Goal: Task Accomplishment & Management: Use online tool/utility

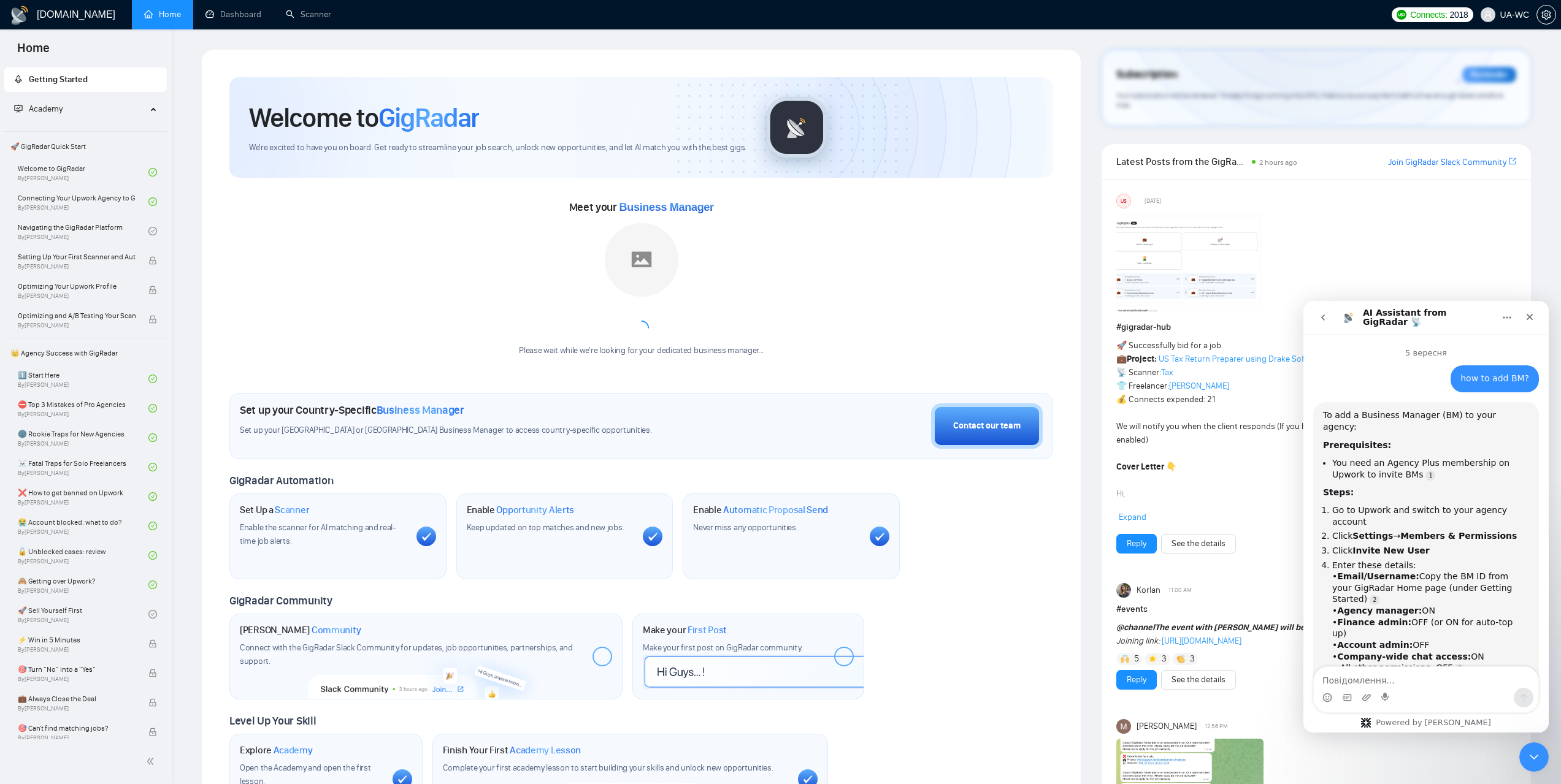
scroll to position [1270, 0]
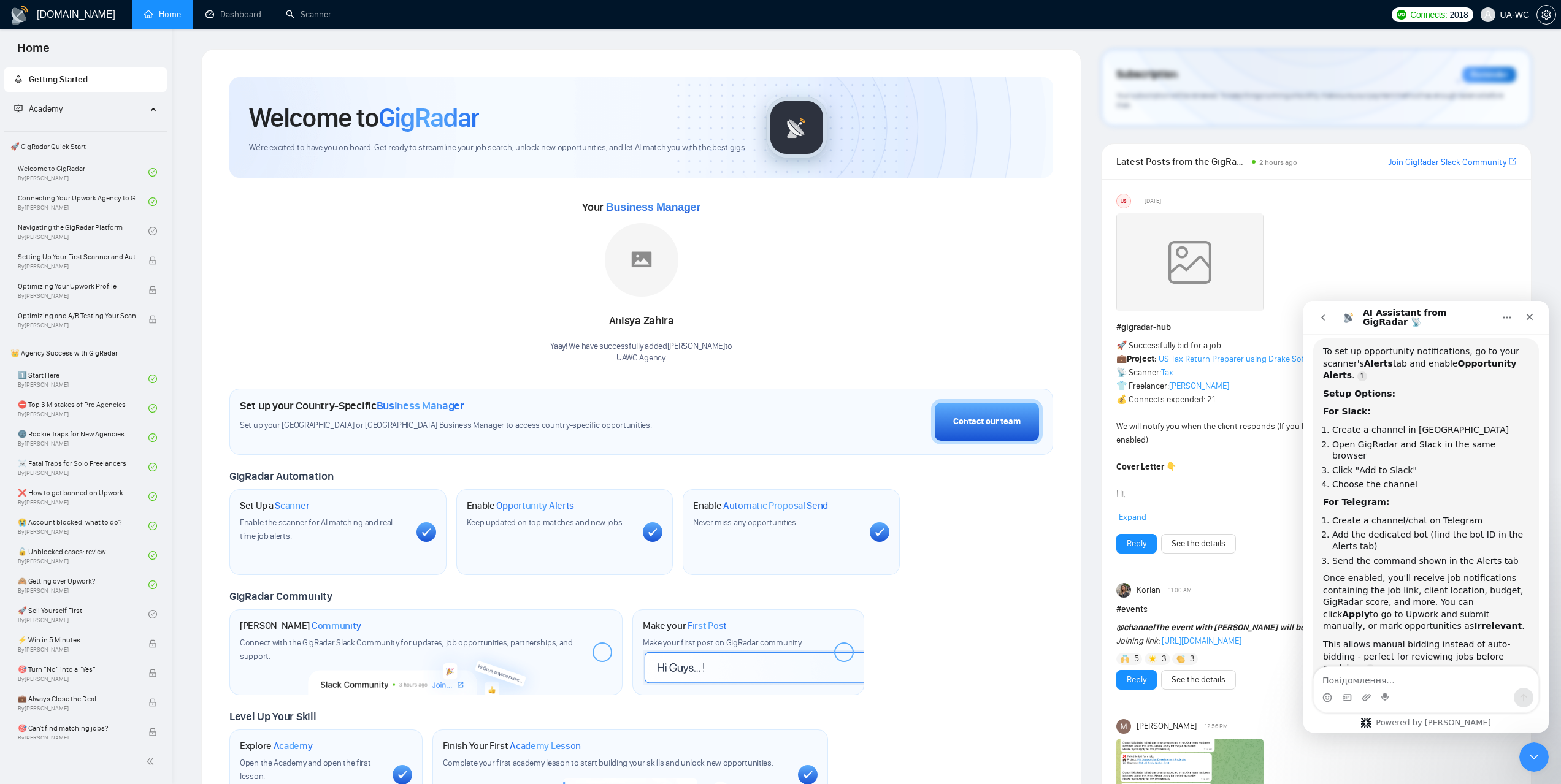
click at [1318, 318] on icon "go back" at bounding box center [1323, 317] width 10 height 10
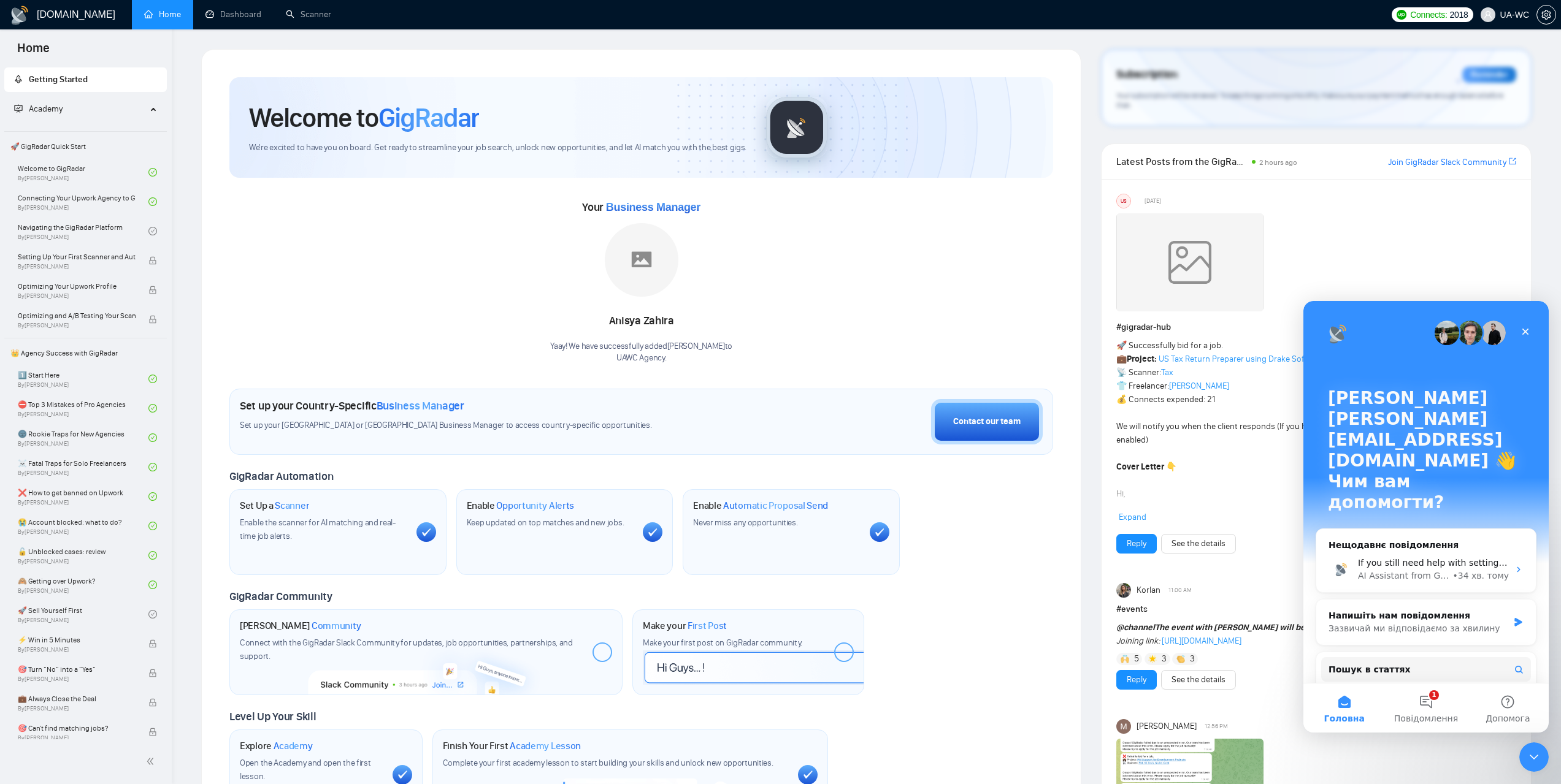
scroll to position [0, 0]
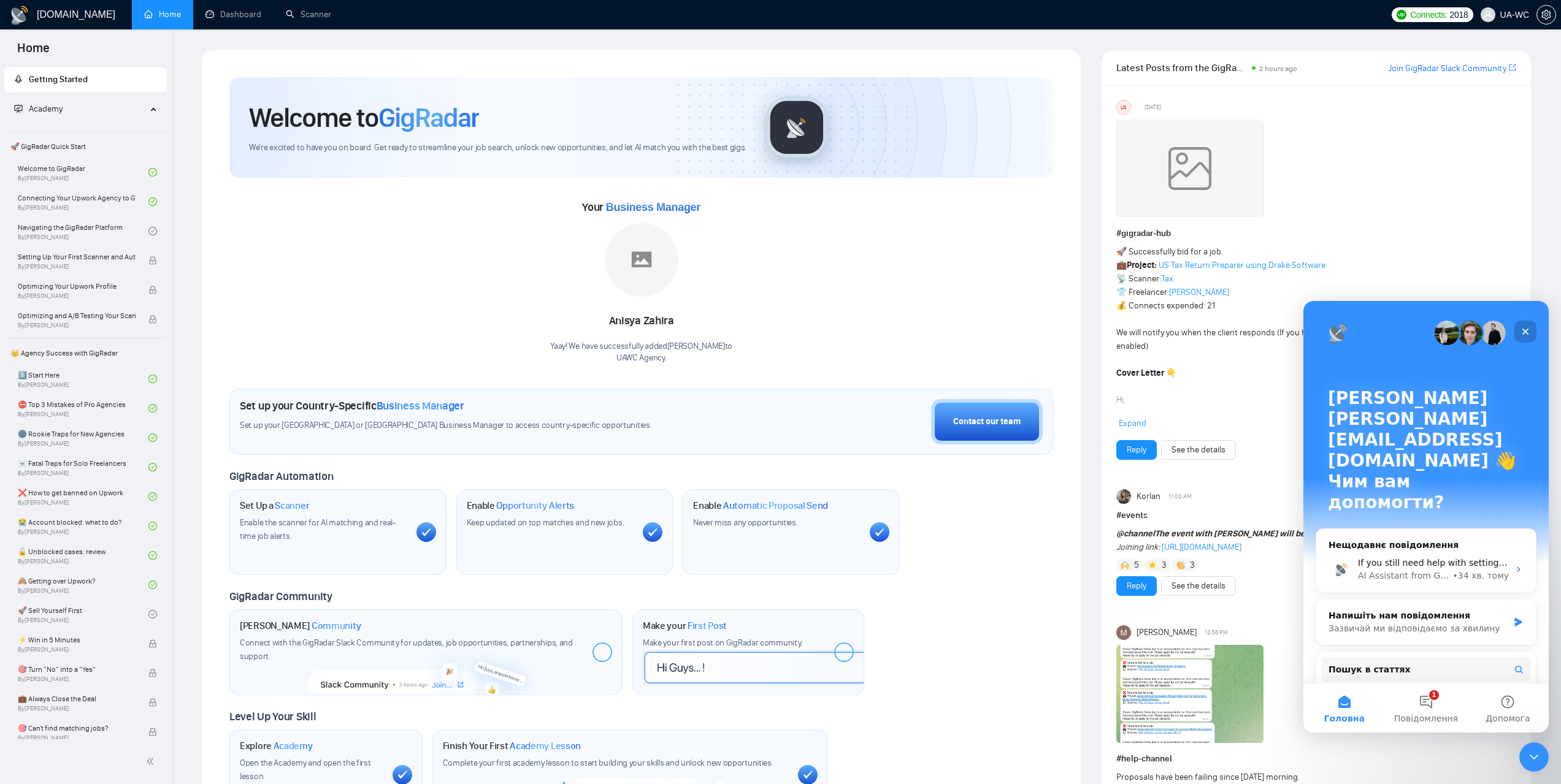
click at [1524, 325] on div "Закрити" at bounding box center [1525, 332] width 22 height 22
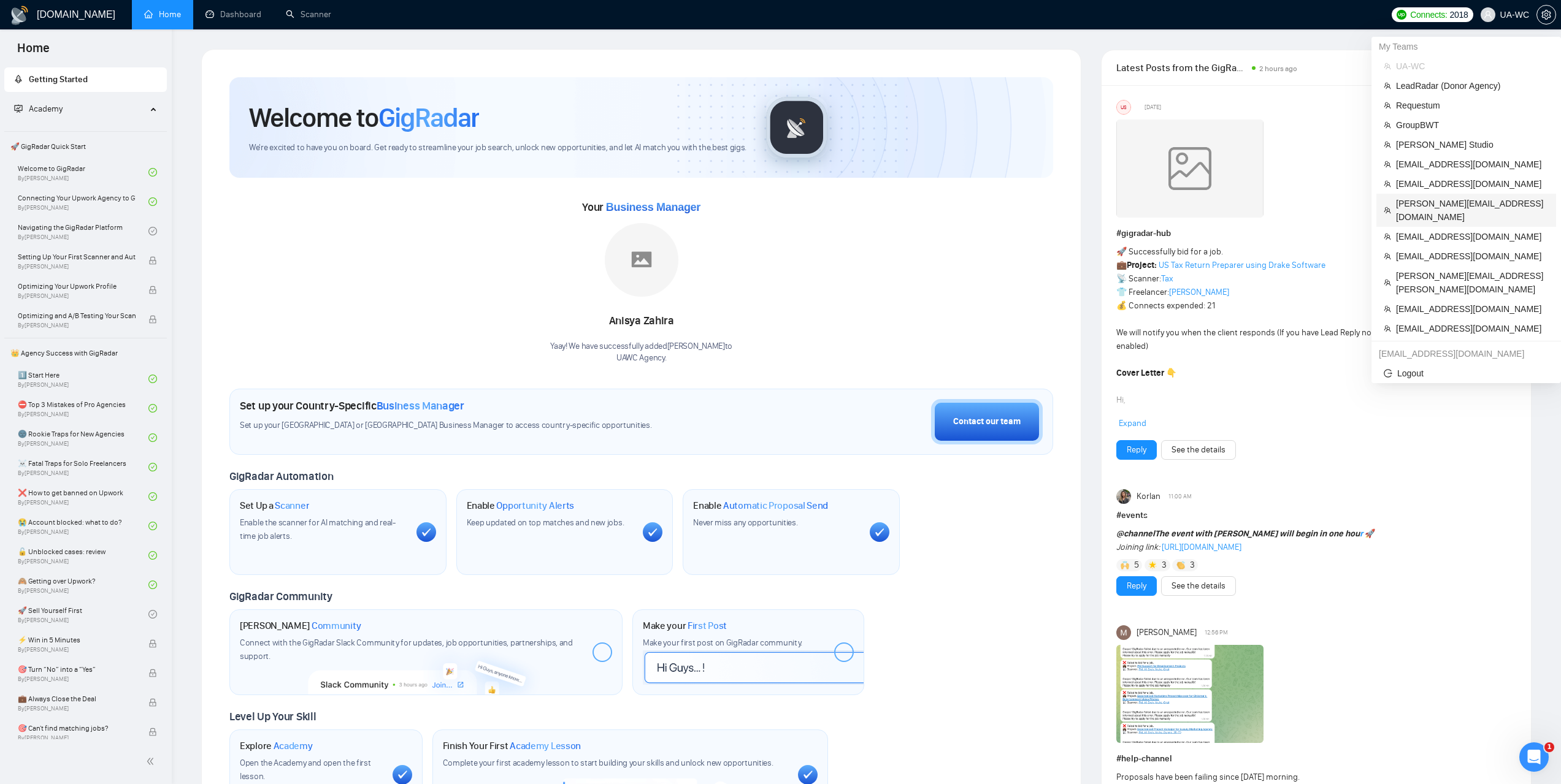
click at [1418, 201] on span "[PERSON_NAME][EMAIL_ADDRESS][DOMAIN_NAME]" at bounding box center [1473, 210] width 153 height 27
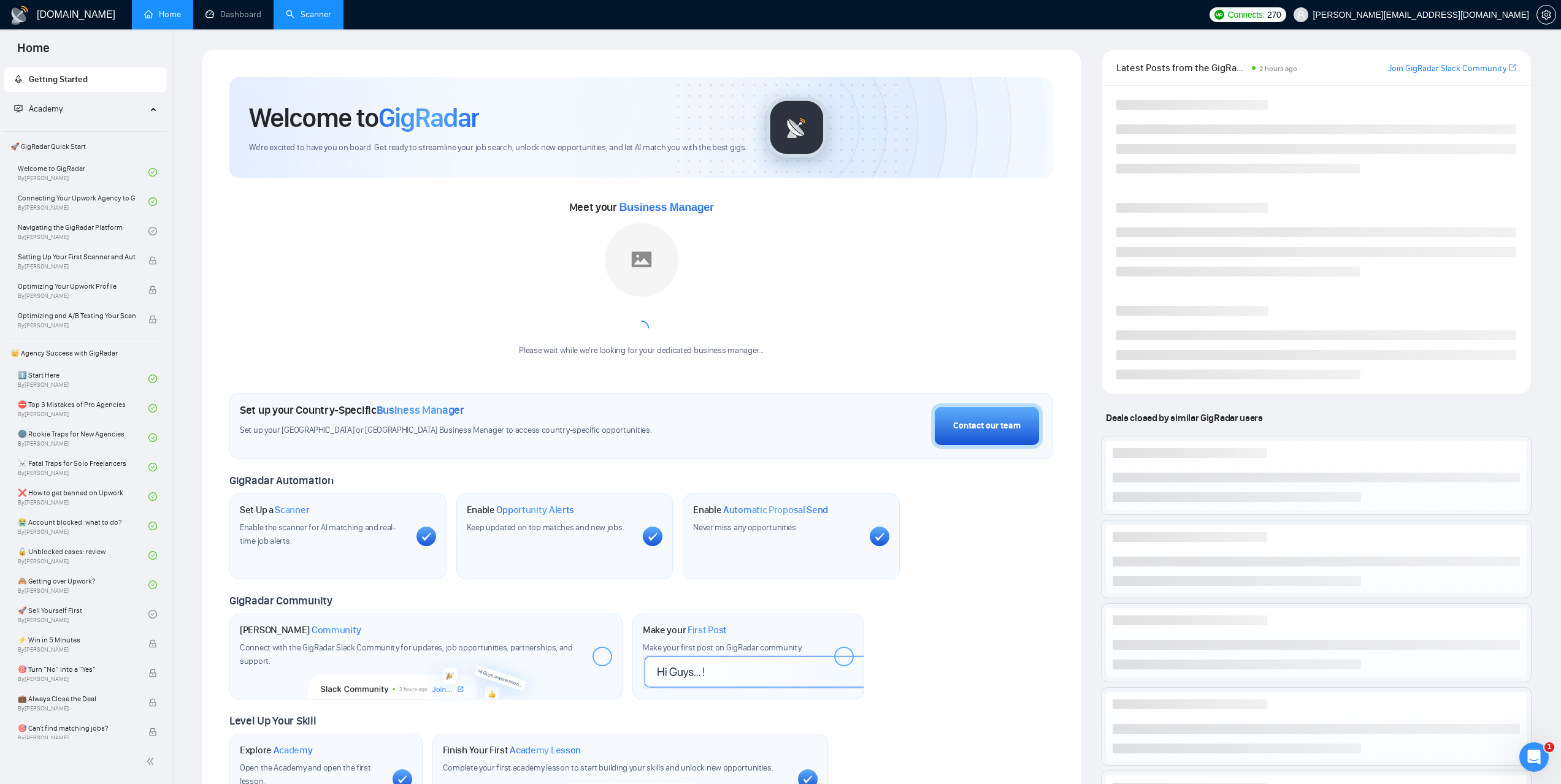
click at [318, 19] on link "Scanner" at bounding box center [309, 15] width 46 height 10
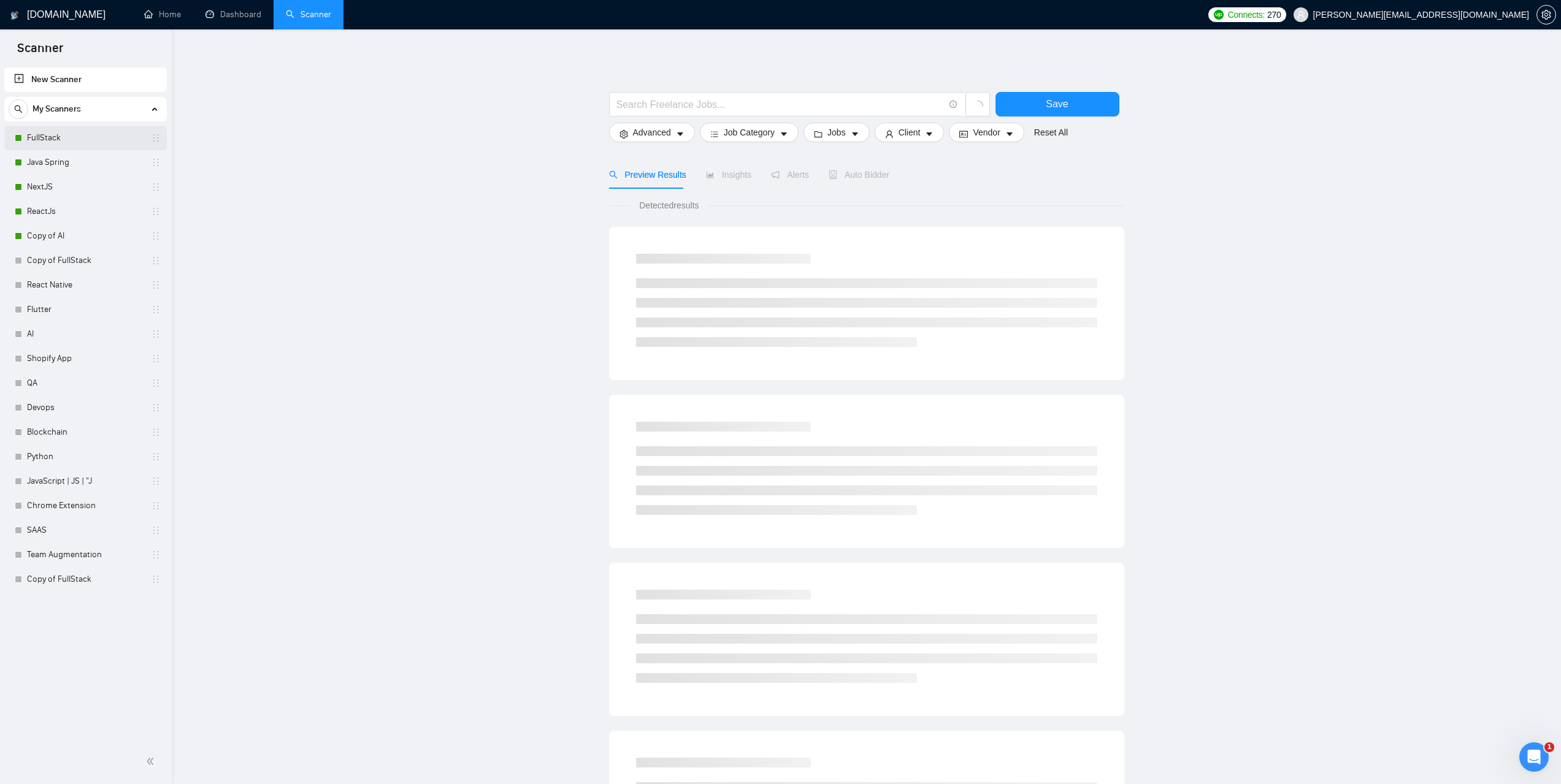
click at [73, 146] on link "FullStack" at bounding box center [85, 138] width 116 height 24
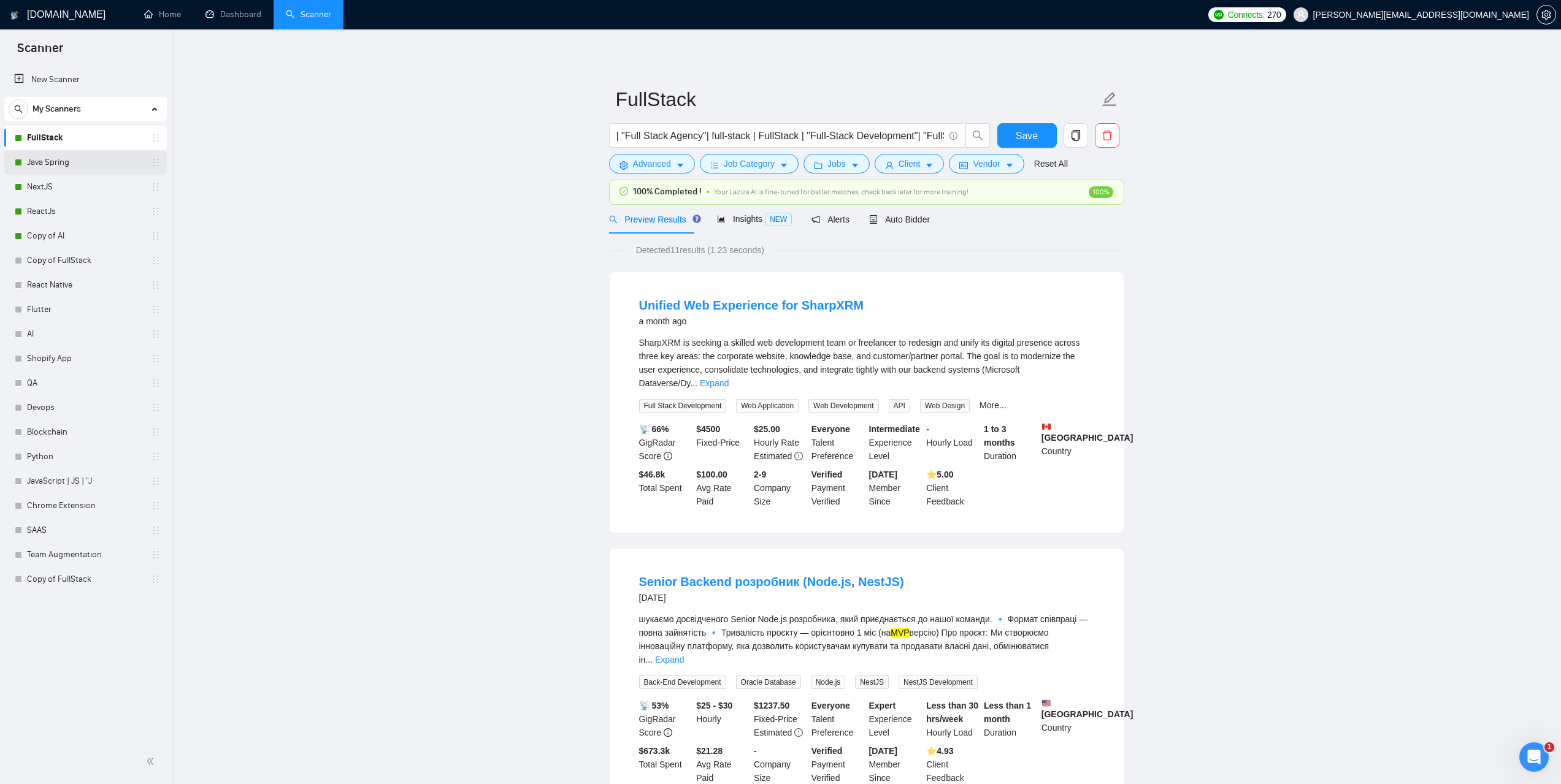
click at [87, 164] on link "Java Spring" at bounding box center [85, 162] width 116 height 24
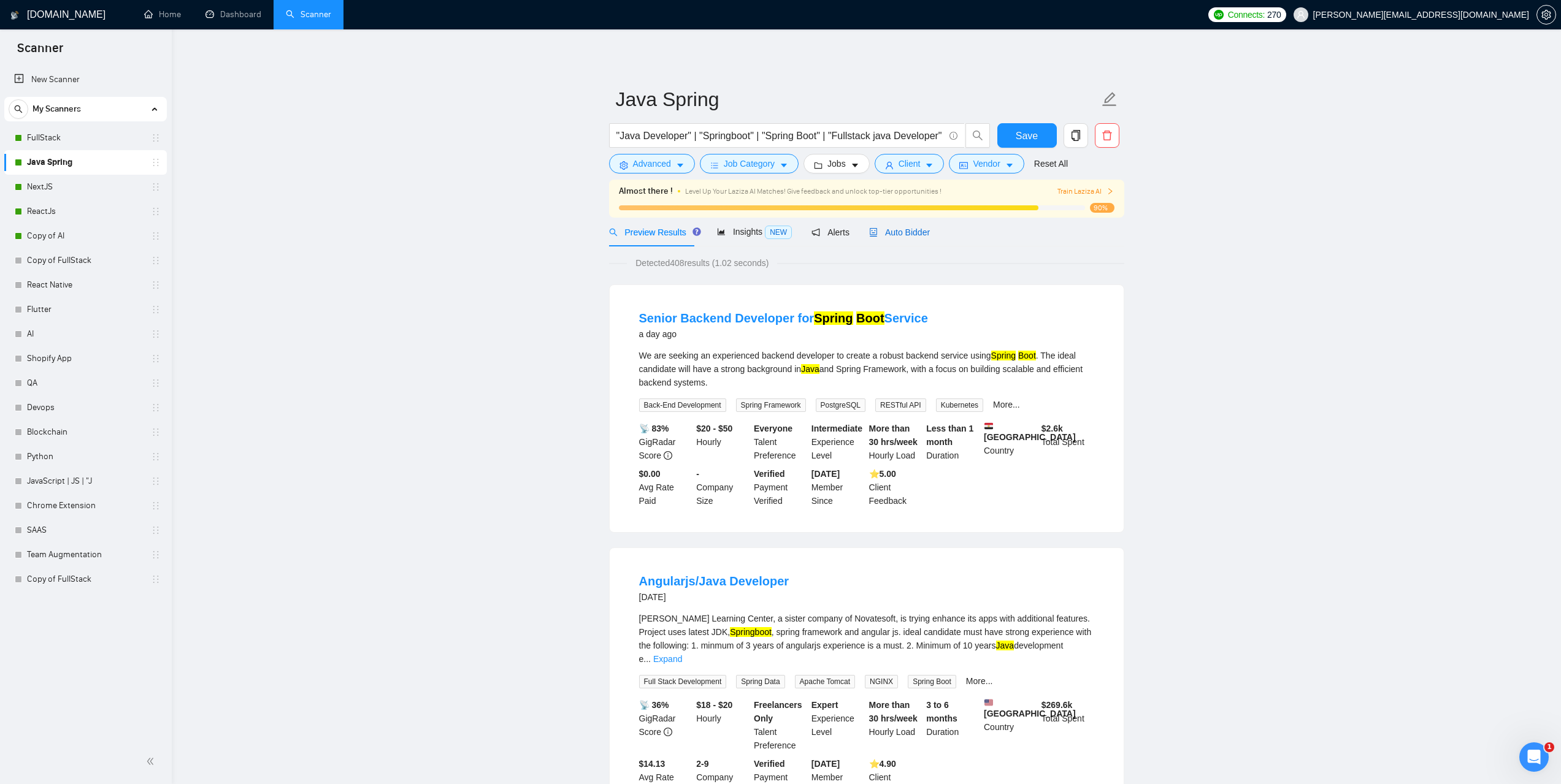
click at [897, 230] on span "Auto Bidder" at bounding box center [899, 232] width 61 height 10
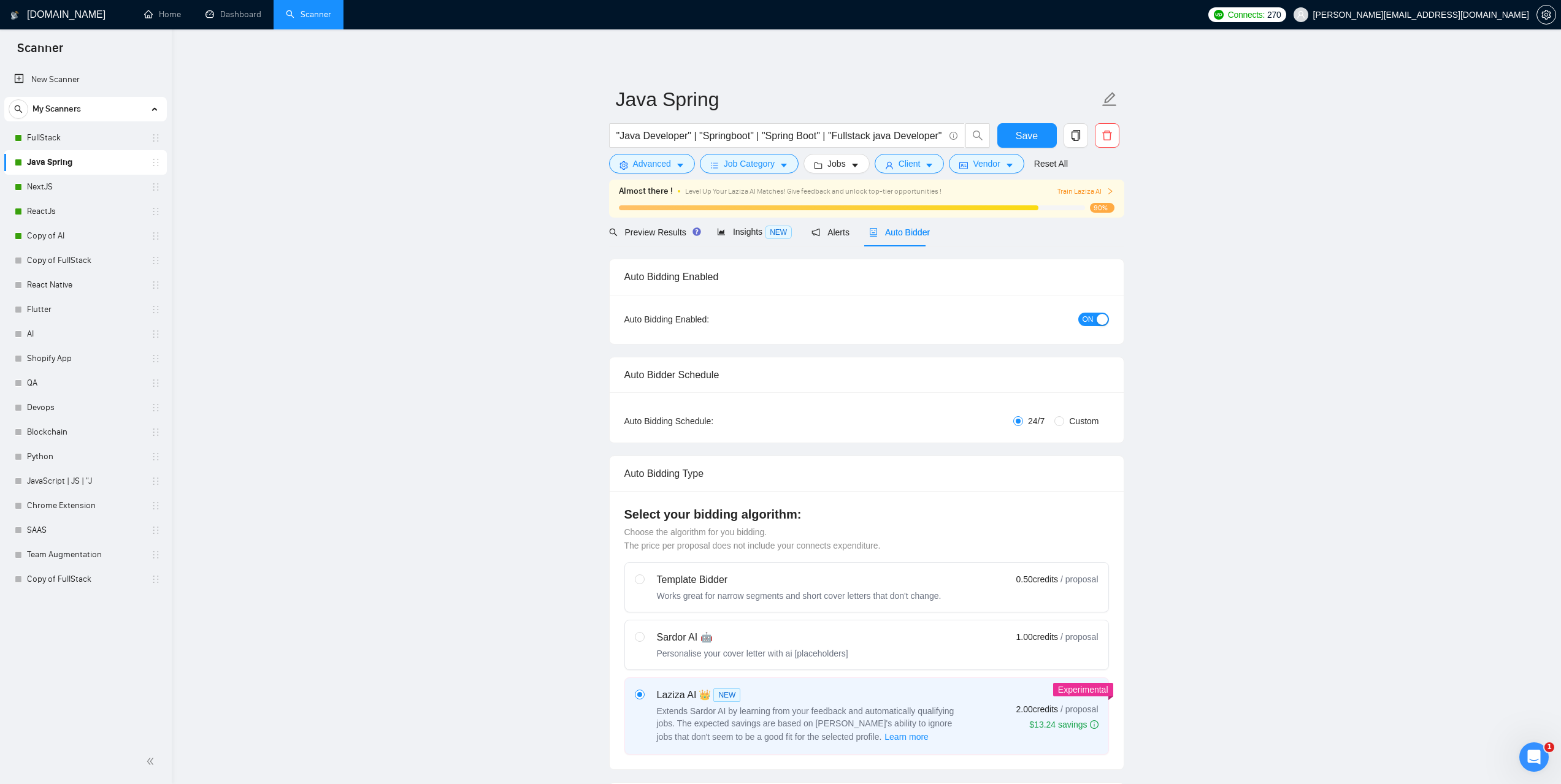
checkbox input "true"
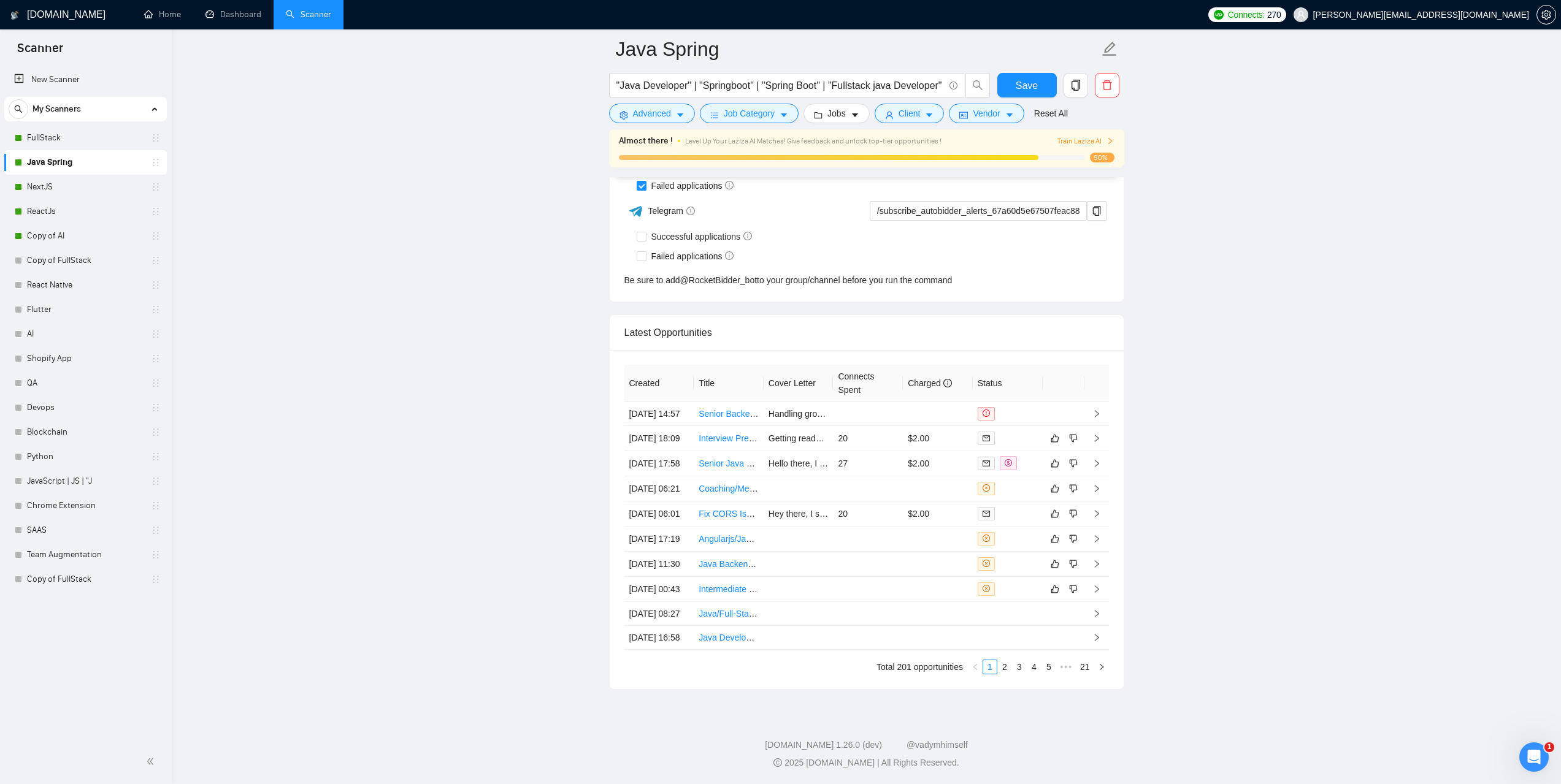
scroll to position [3066, 0]
click at [259, 20] on link "Dashboard" at bounding box center [233, 15] width 56 height 10
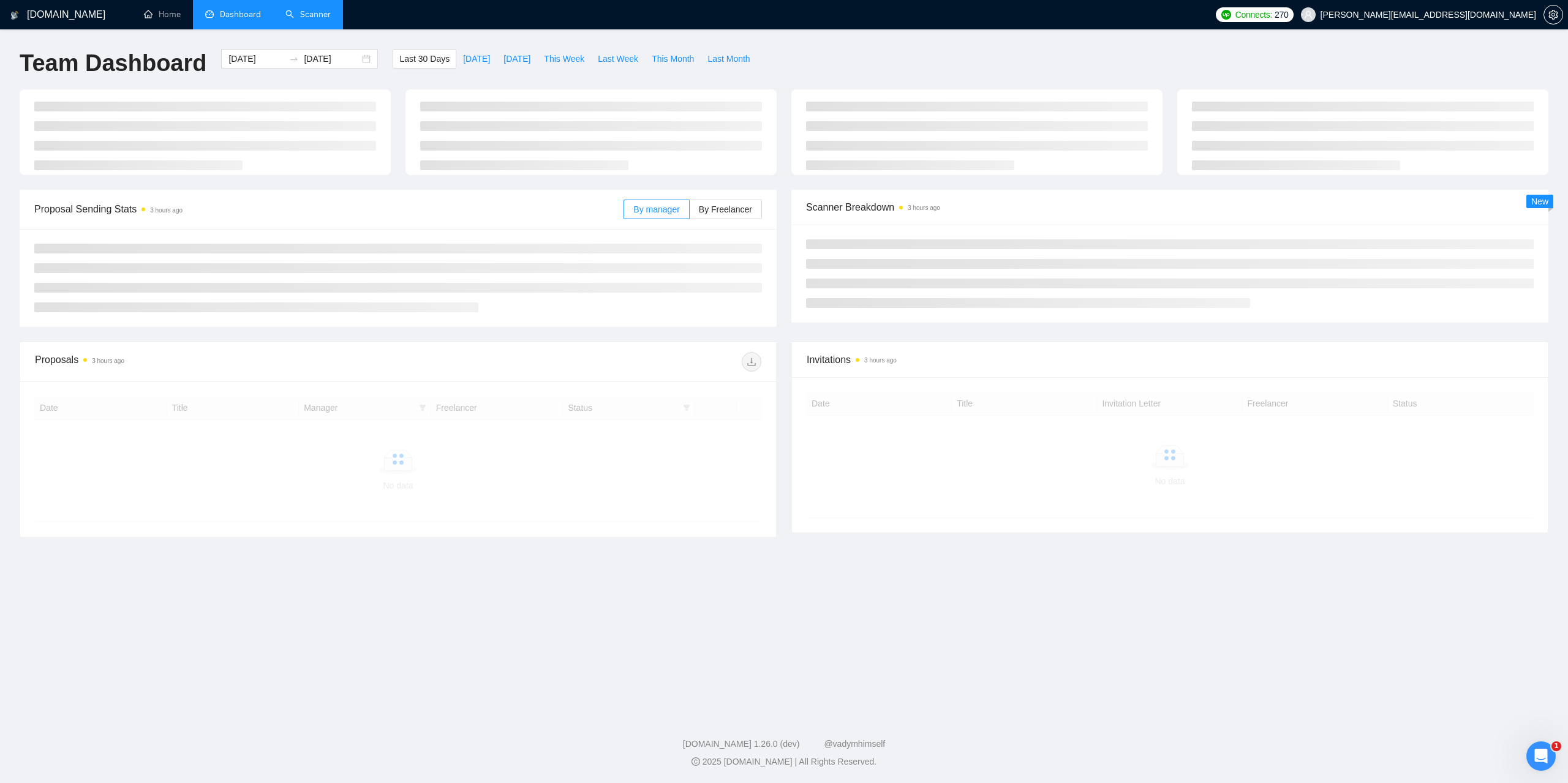
click at [309, 15] on link "Scanner" at bounding box center [309, 15] width 46 height 10
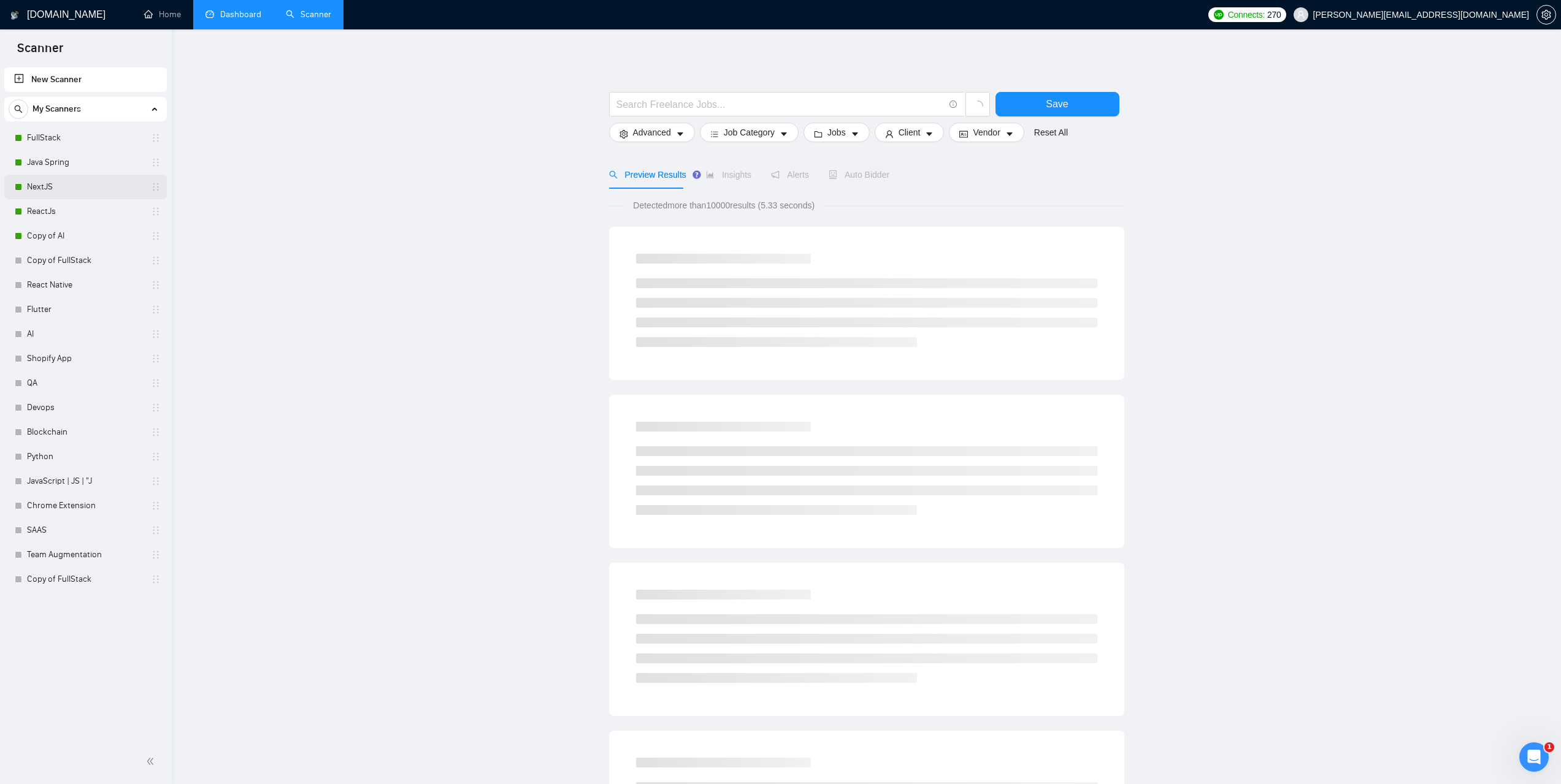
click at [46, 194] on link "NextJS" at bounding box center [85, 187] width 116 height 24
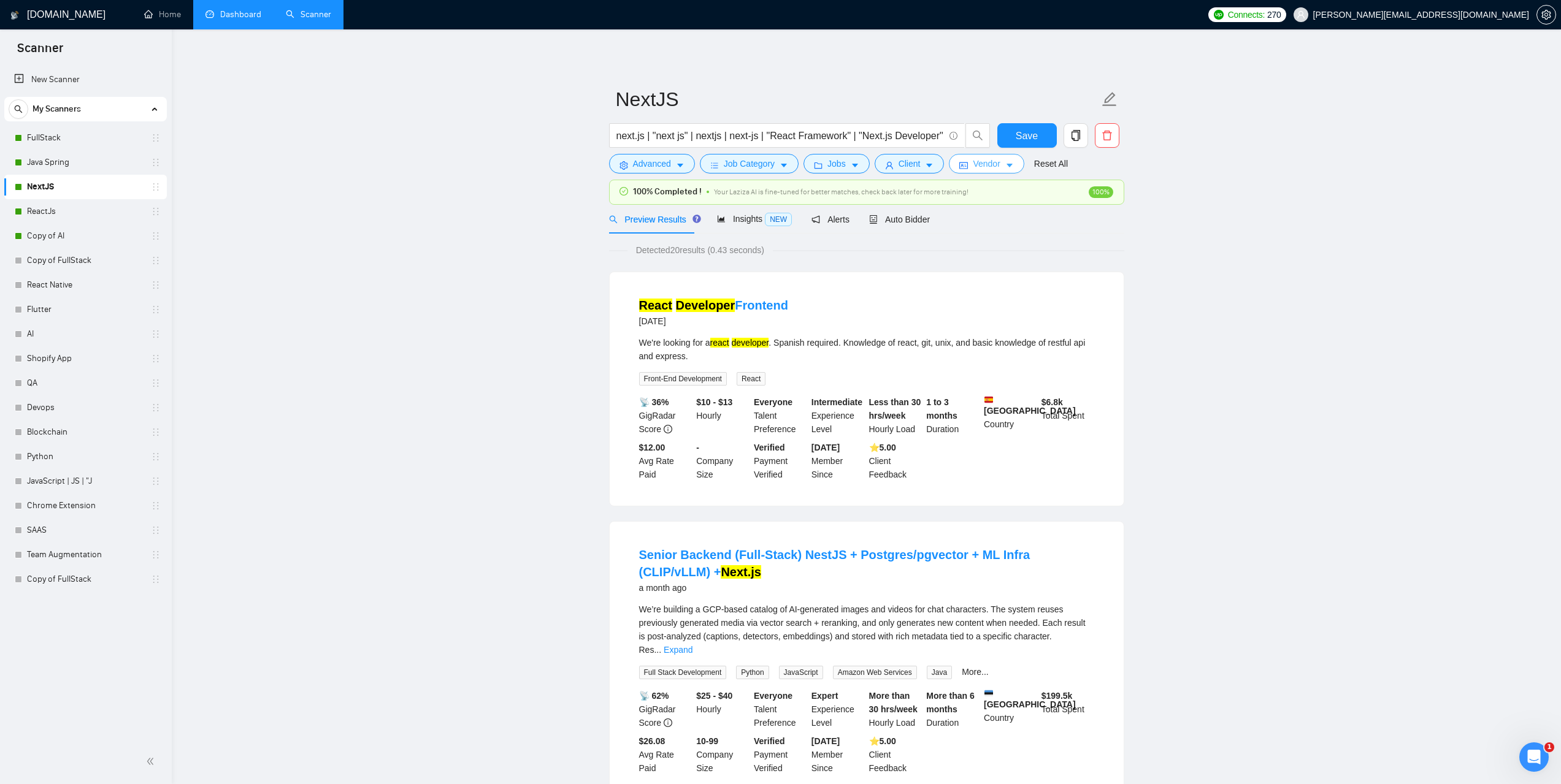
click at [989, 161] on span "Vendor" at bounding box center [986, 163] width 27 height 13
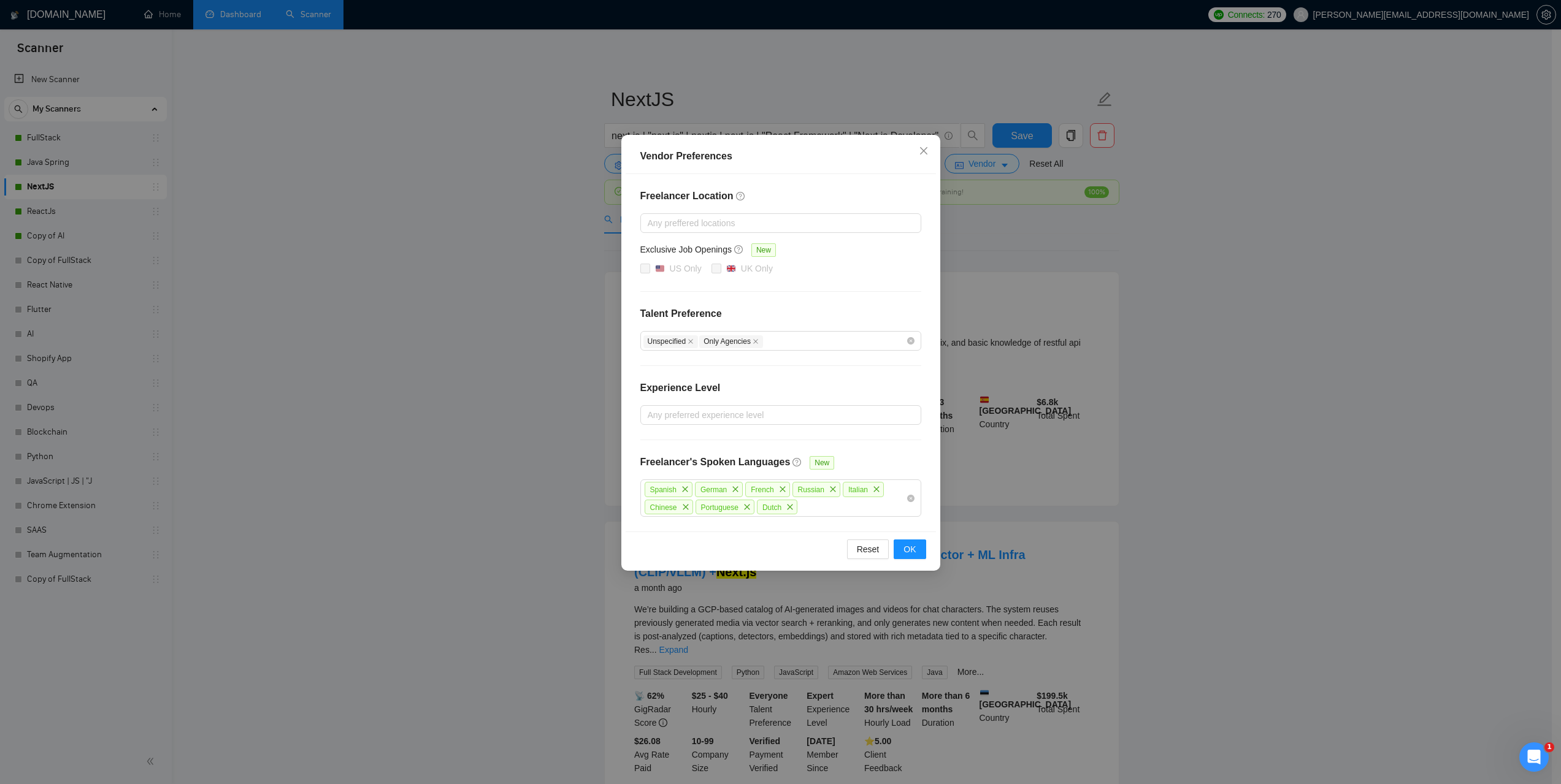
click at [1285, 411] on div "Vendor Preferences Freelancer Location Any preffered locations Exclusive Job Op…" at bounding box center [780, 392] width 1561 height 784
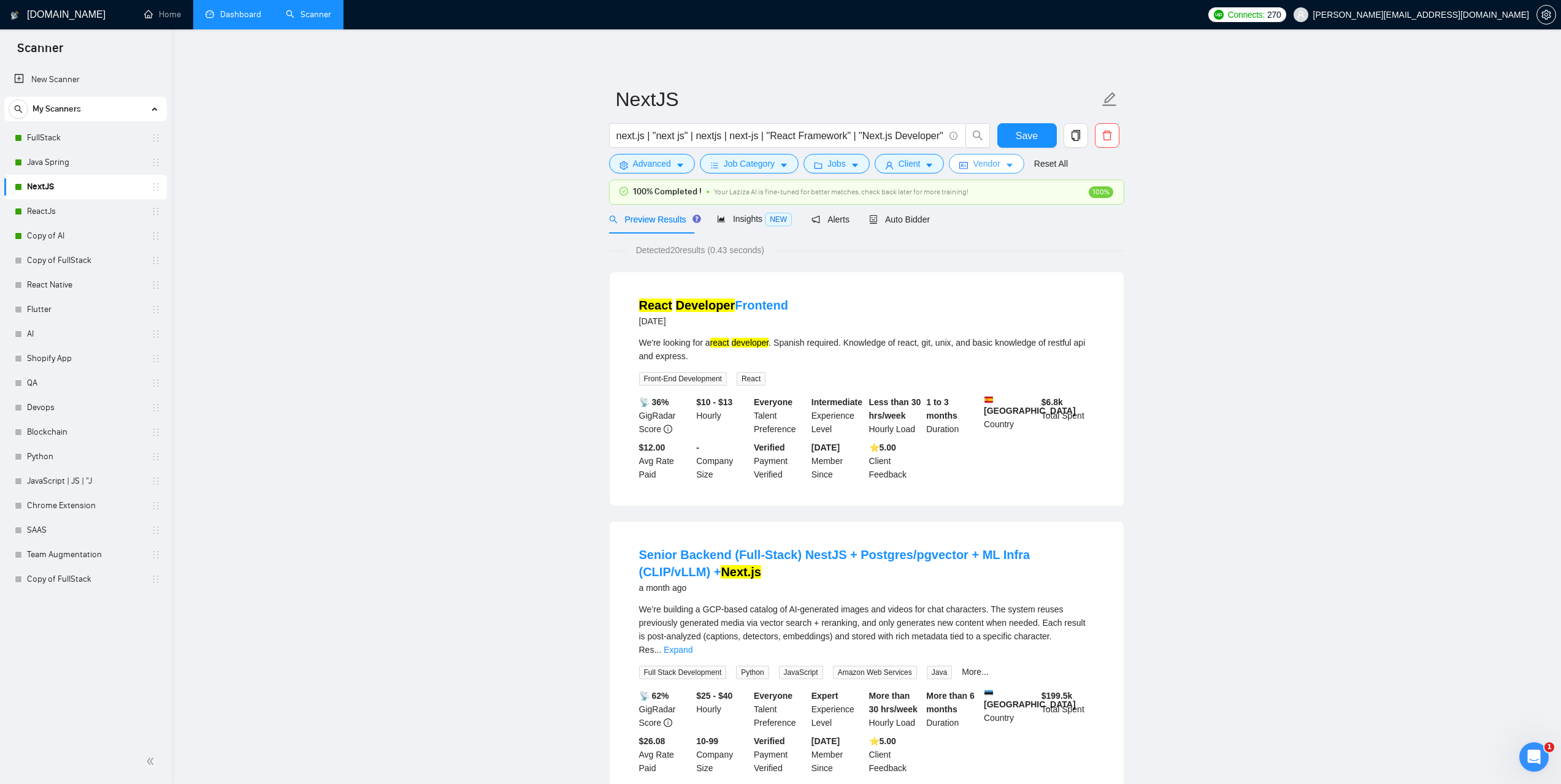
click at [963, 165] on icon "idcard" at bounding box center [964, 165] width 9 height 9
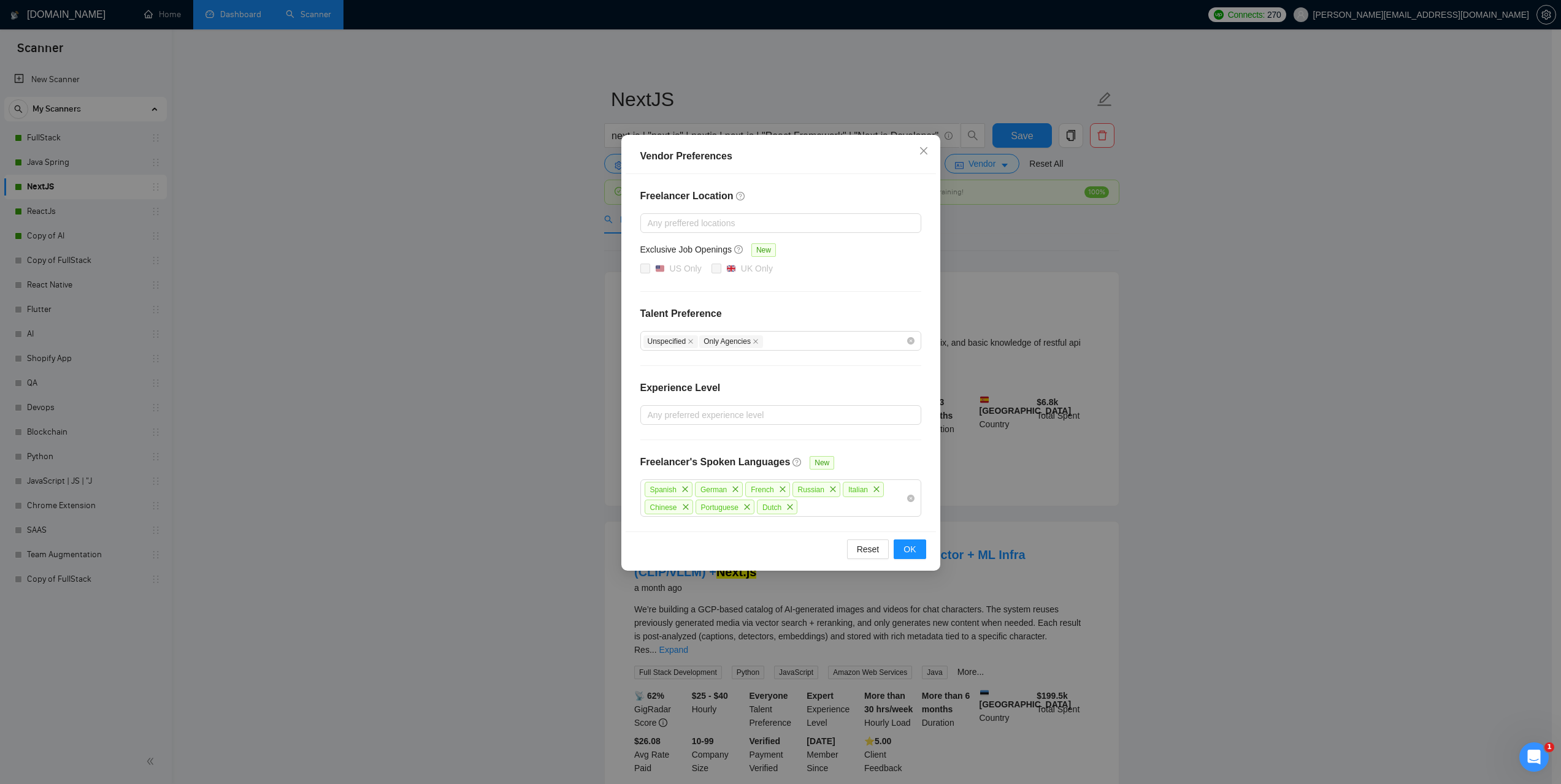
click at [1241, 430] on div "Vendor Preferences Freelancer Location Any preffered locations Exclusive Job Op…" at bounding box center [780, 392] width 1561 height 784
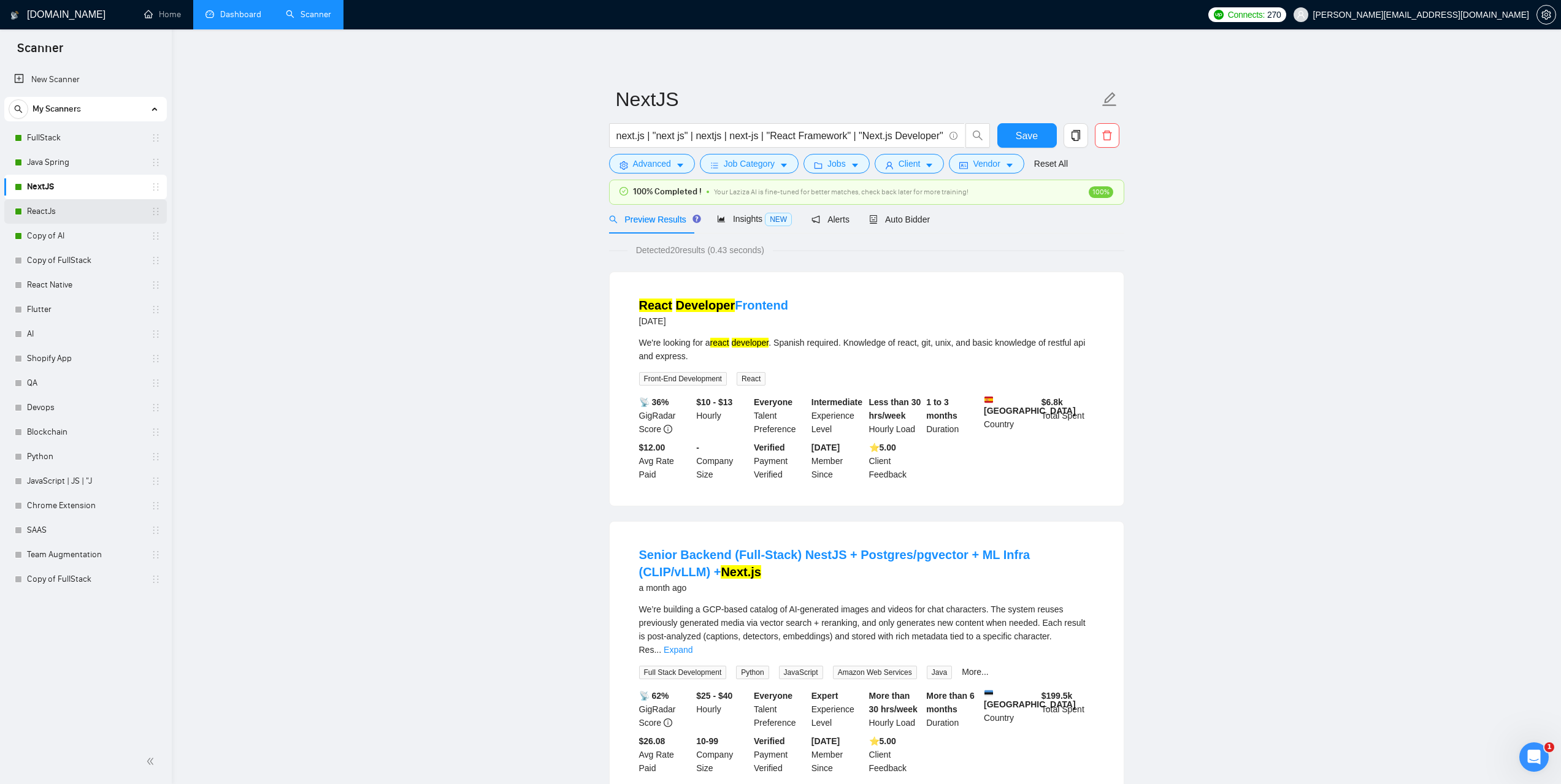
click at [54, 215] on link "ReactJs" at bounding box center [85, 211] width 116 height 24
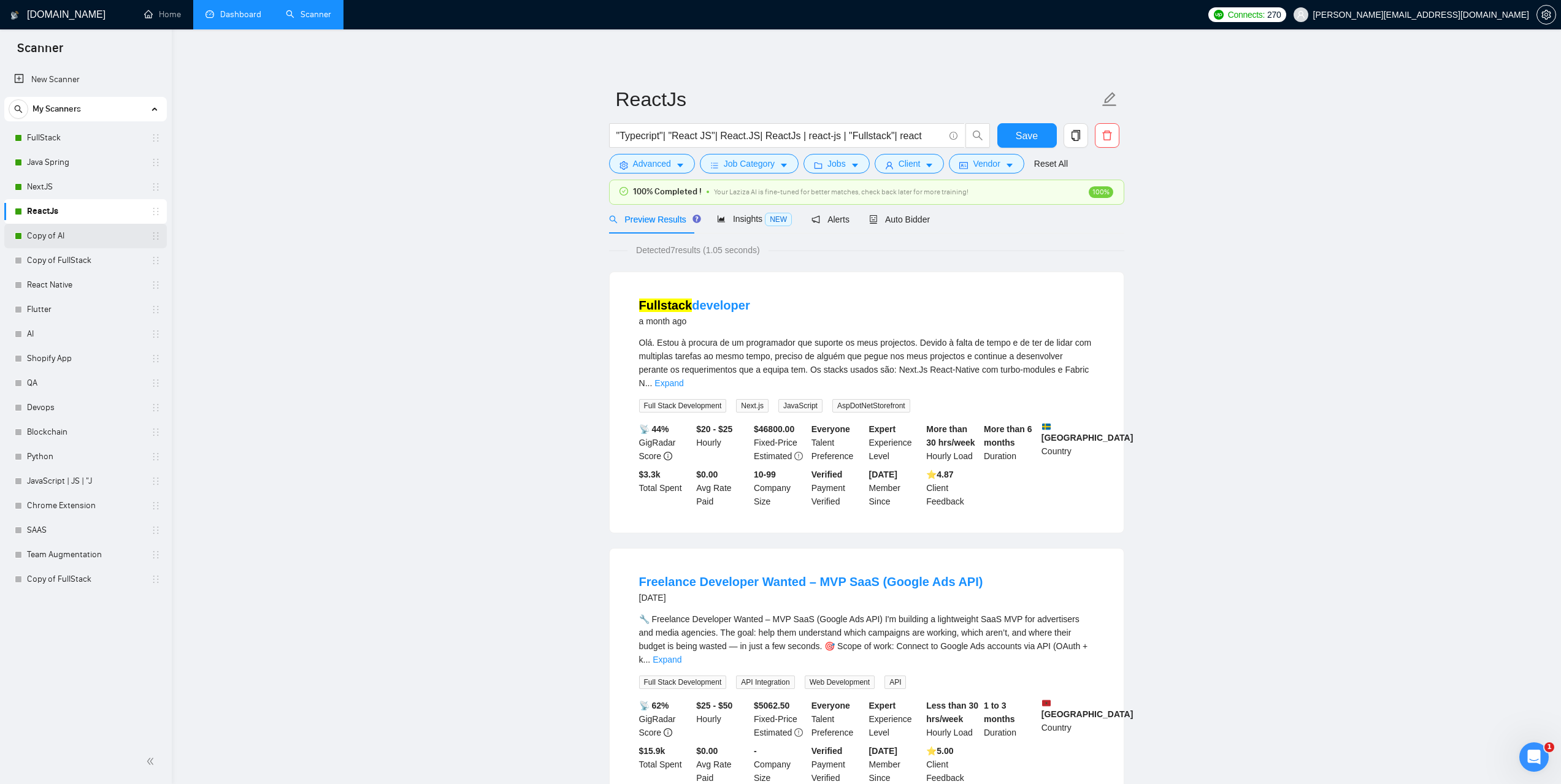
click at [57, 238] on link "Copy of AI" at bounding box center [85, 235] width 116 height 24
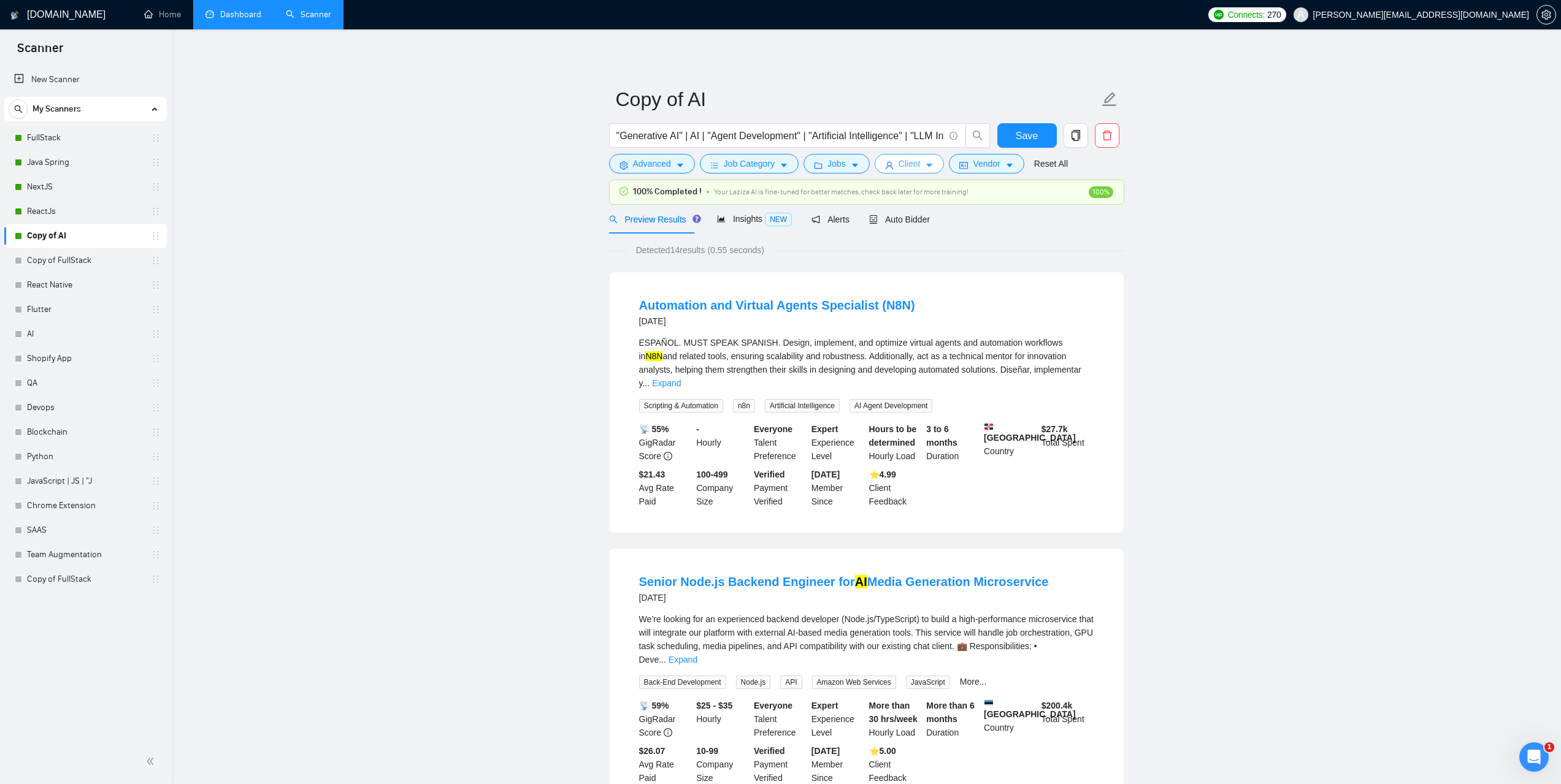
click at [934, 168] on button "Client" at bounding box center [909, 163] width 70 height 20
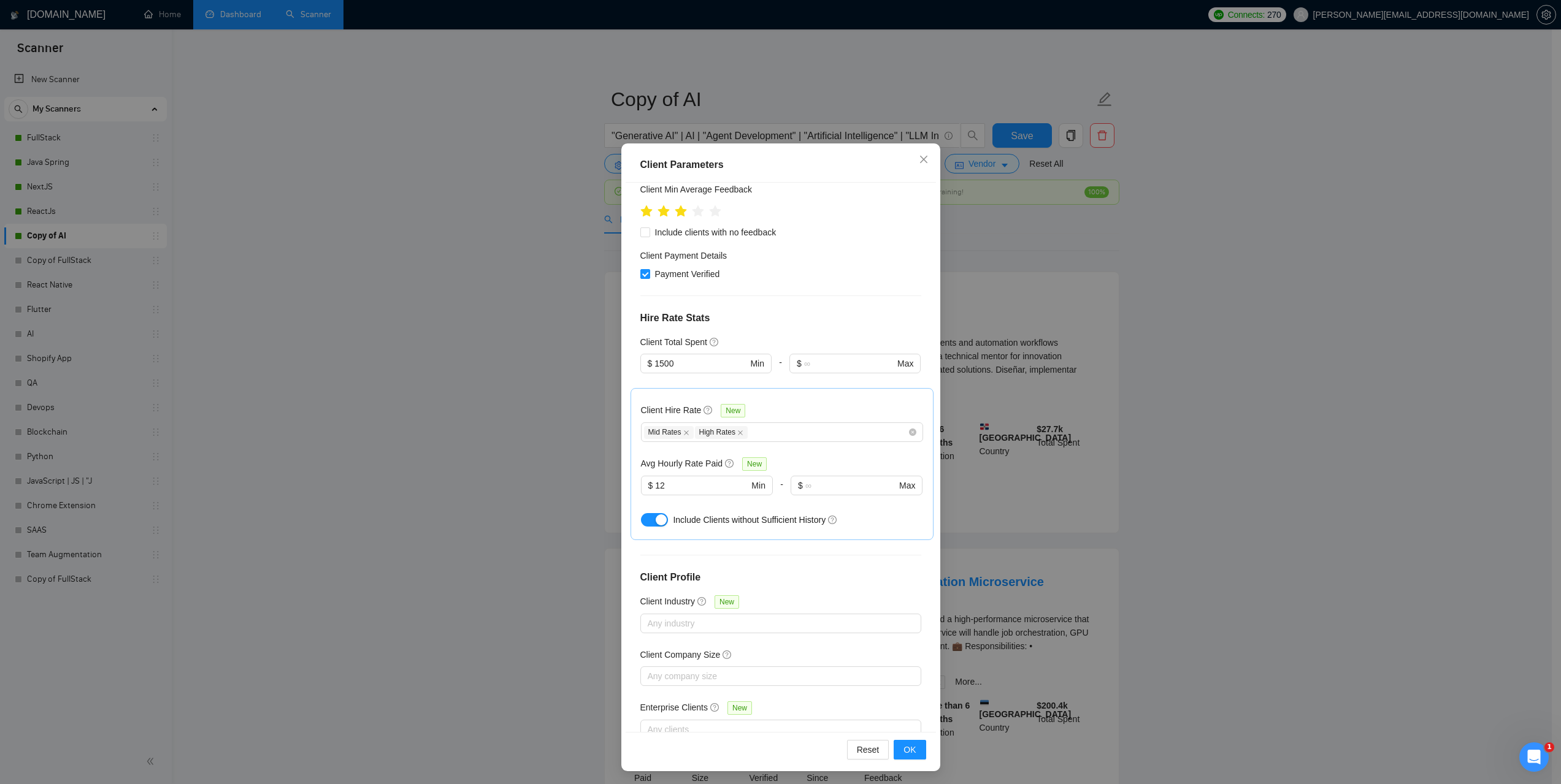
scroll to position [35, 0]
click at [1309, 500] on div "Client Parameters Client Location Include Client Countries Select Exclude Clien…" at bounding box center [780, 392] width 1561 height 784
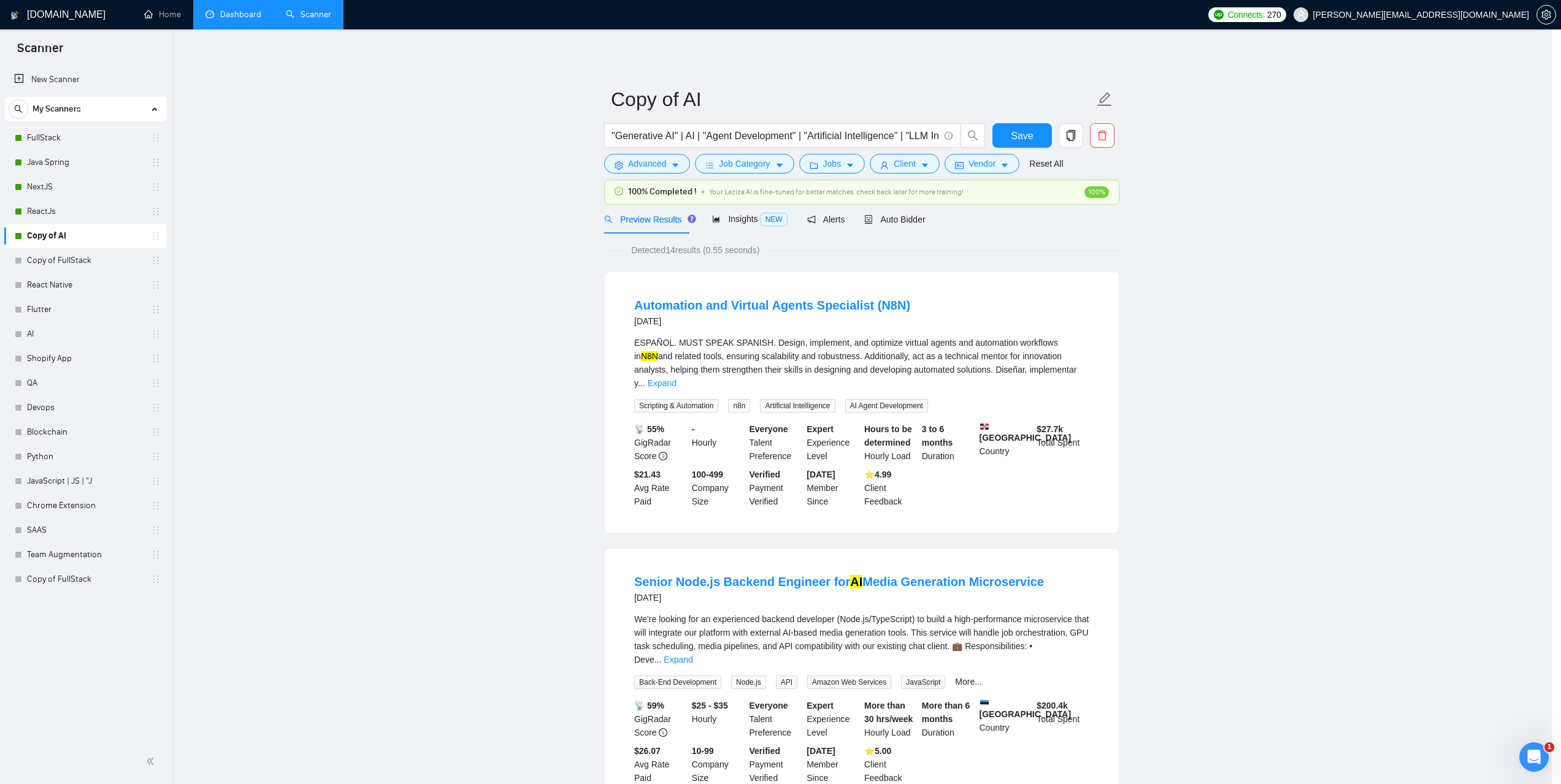
scroll to position [0, 0]
click at [983, 160] on span "Vendor" at bounding box center [986, 163] width 27 height 13
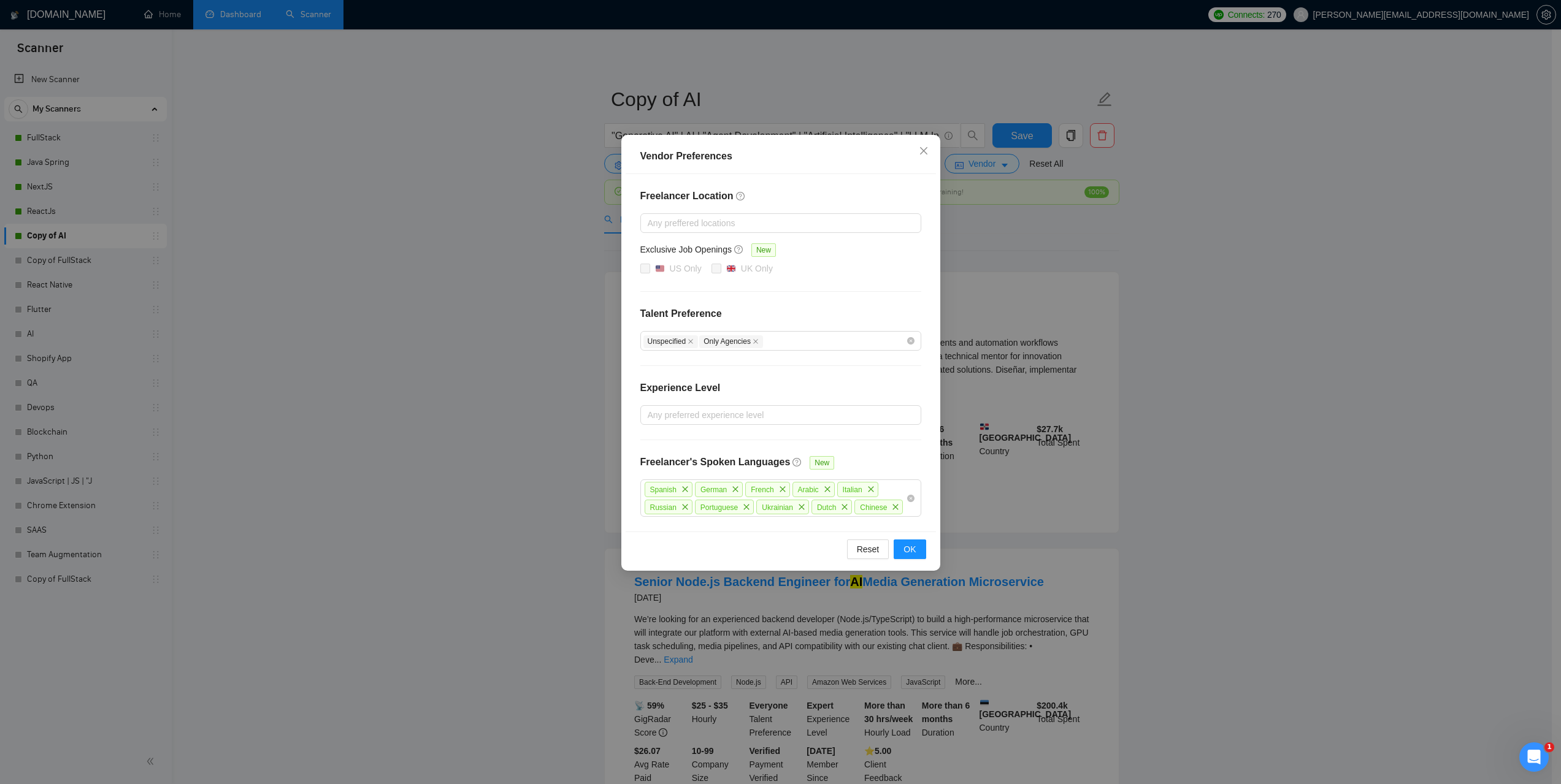
click at [1301, 365] on div "Vendor Preferences Freelancer Location Any preffered locations Exclusive Job Op…" at bounding box center [780, 392] width 1561 height 784
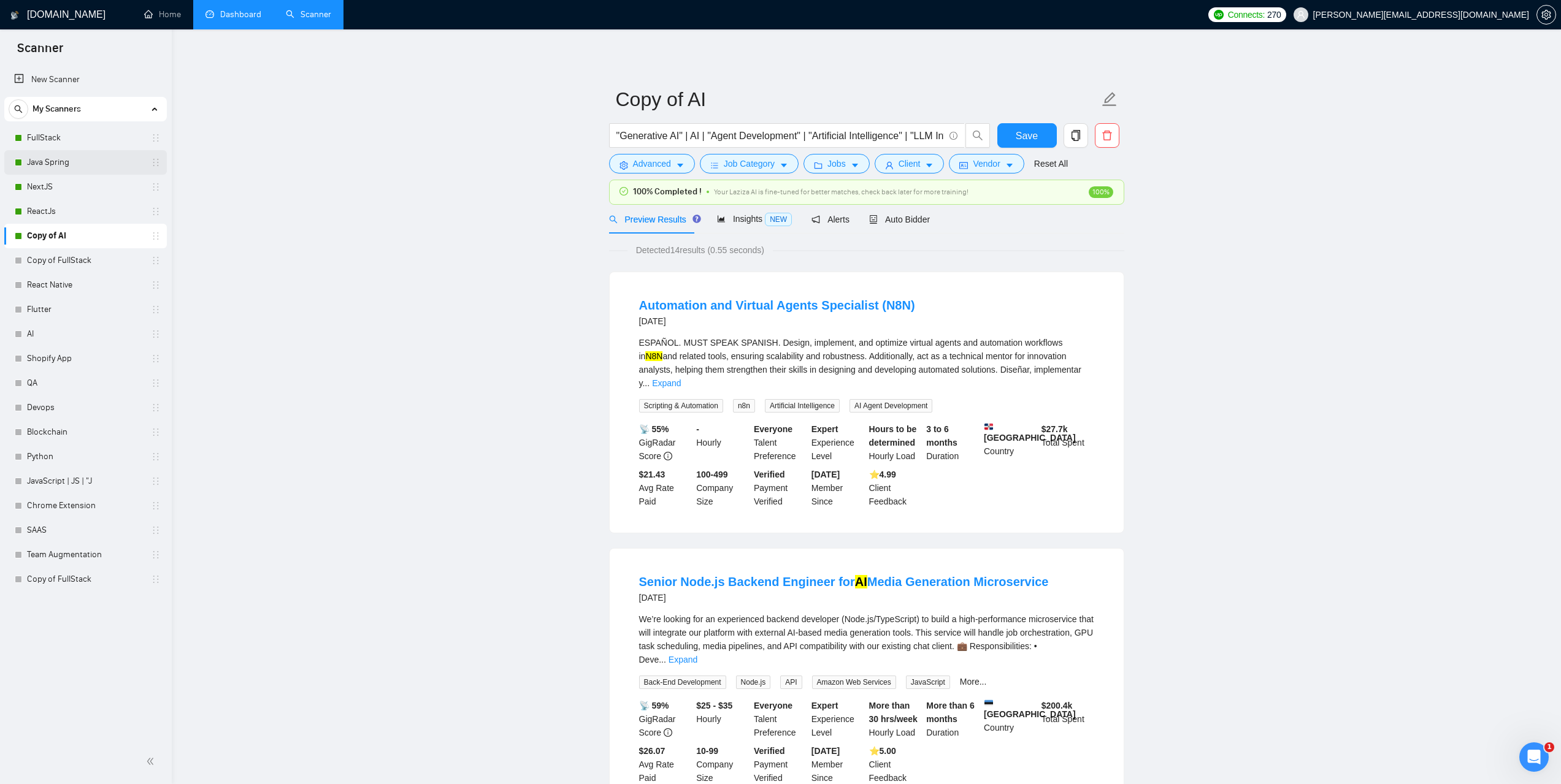
click at [57, 158] on link "Java Spring" at bounding box center [85, 162] width 116 height 24
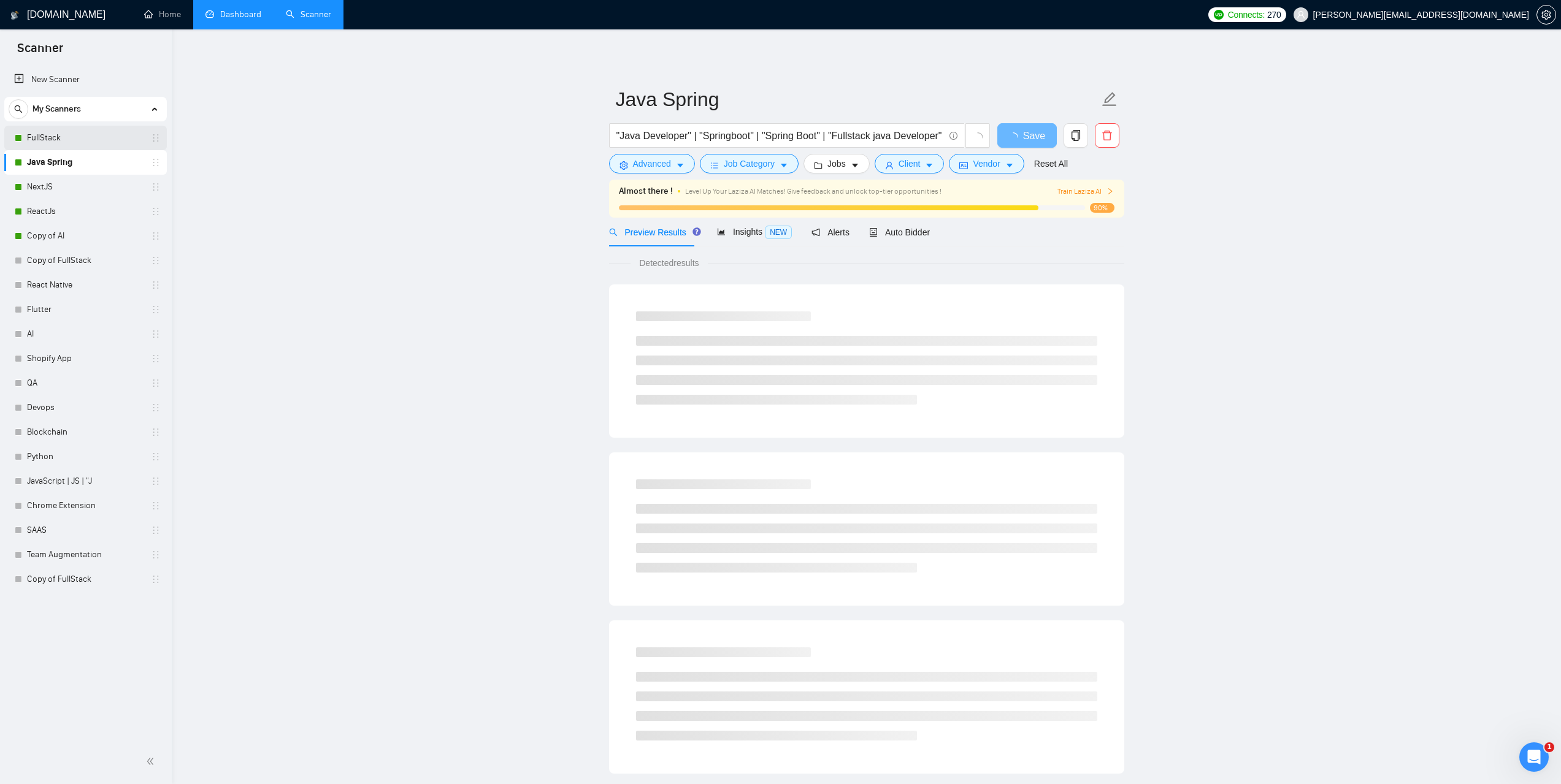
click at [61, 134] on link "FullStack" at bounding box center [85, 138] width 116 height 24
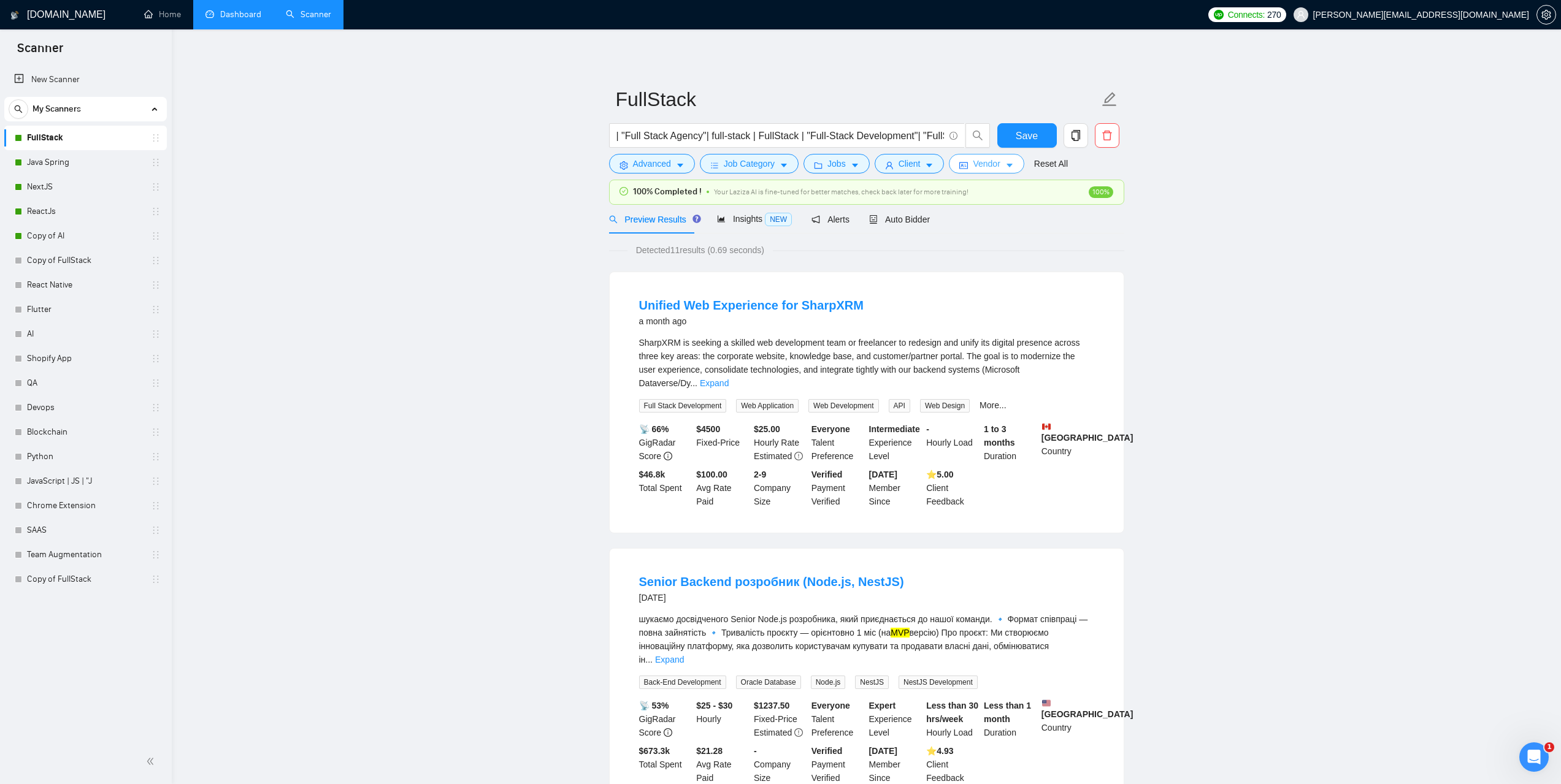
click at [984, 168] on span "Vendor" at bounding box center [986, 163] width 27 height 13
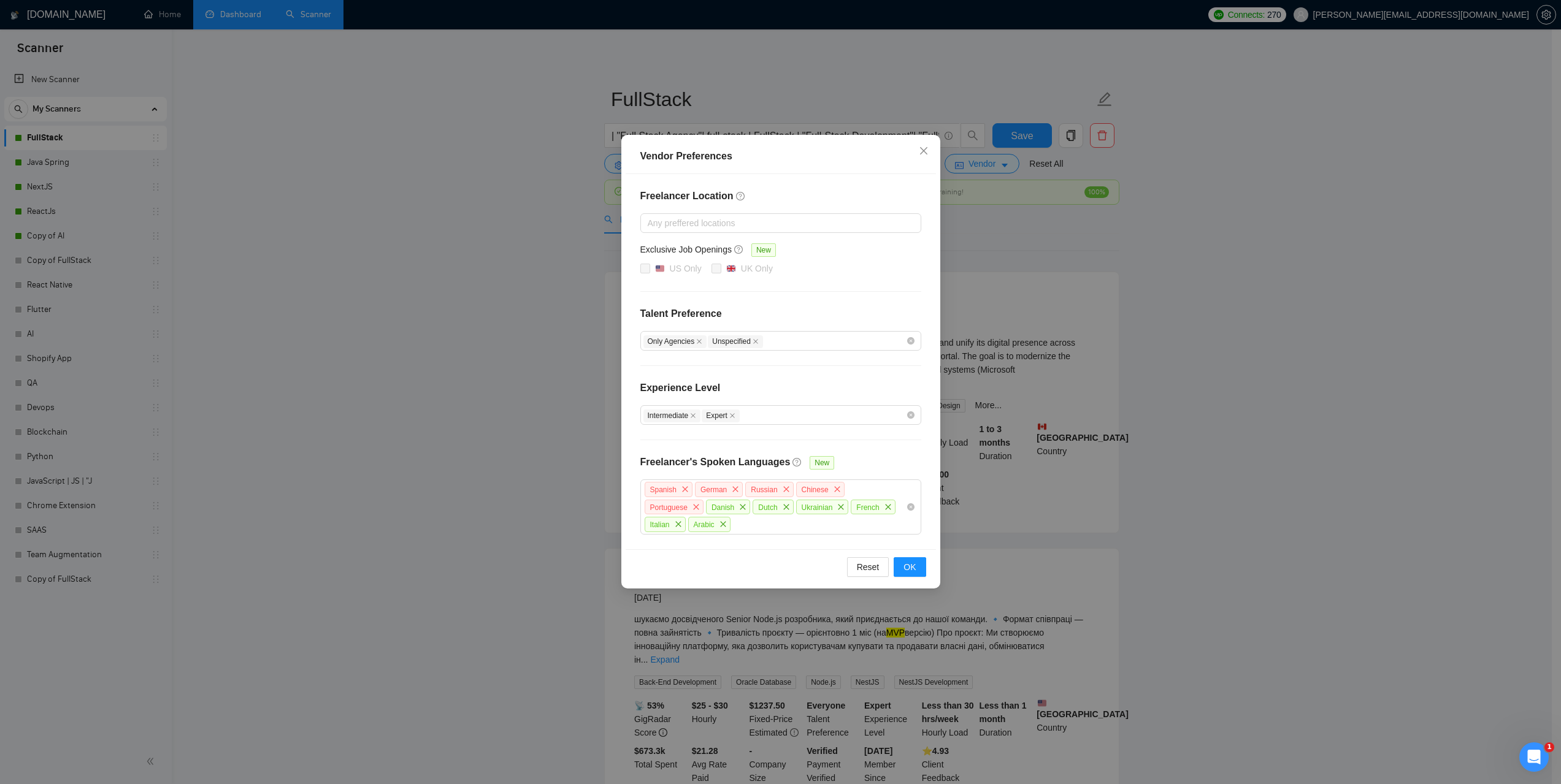
click at [249, 207] on div "Vendor Preferences Freelancer Location Any preffered locations Exclusive Job Op…" at bounding box center [780, 392] width 1561 height 784
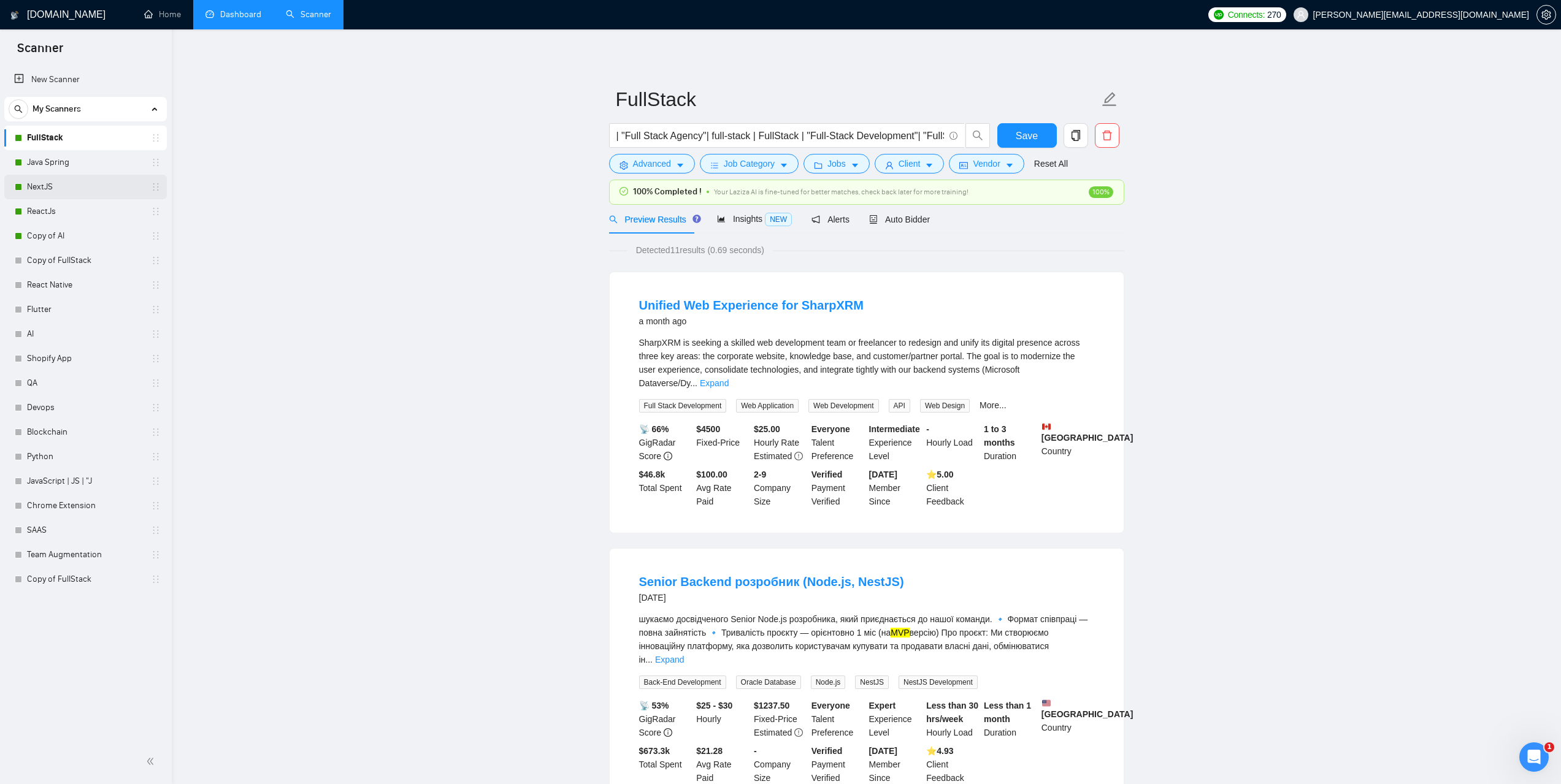
click at [76, 187] on link "NextJS" at bounding box center [85, 187] width 116 height 24
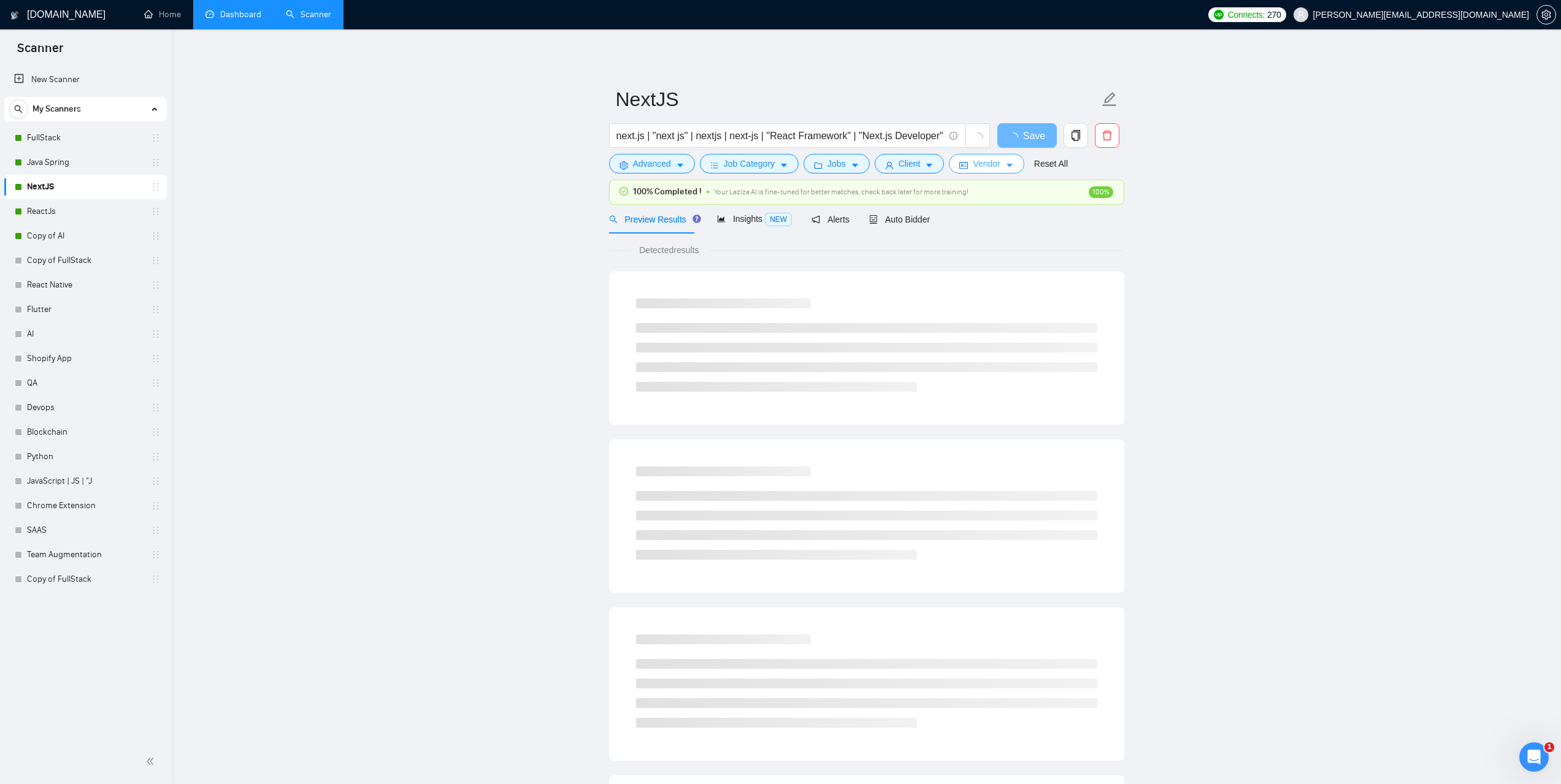
click at [975, 165] on span "Vendor" at bounding box center [986, 163] width 27 height 13
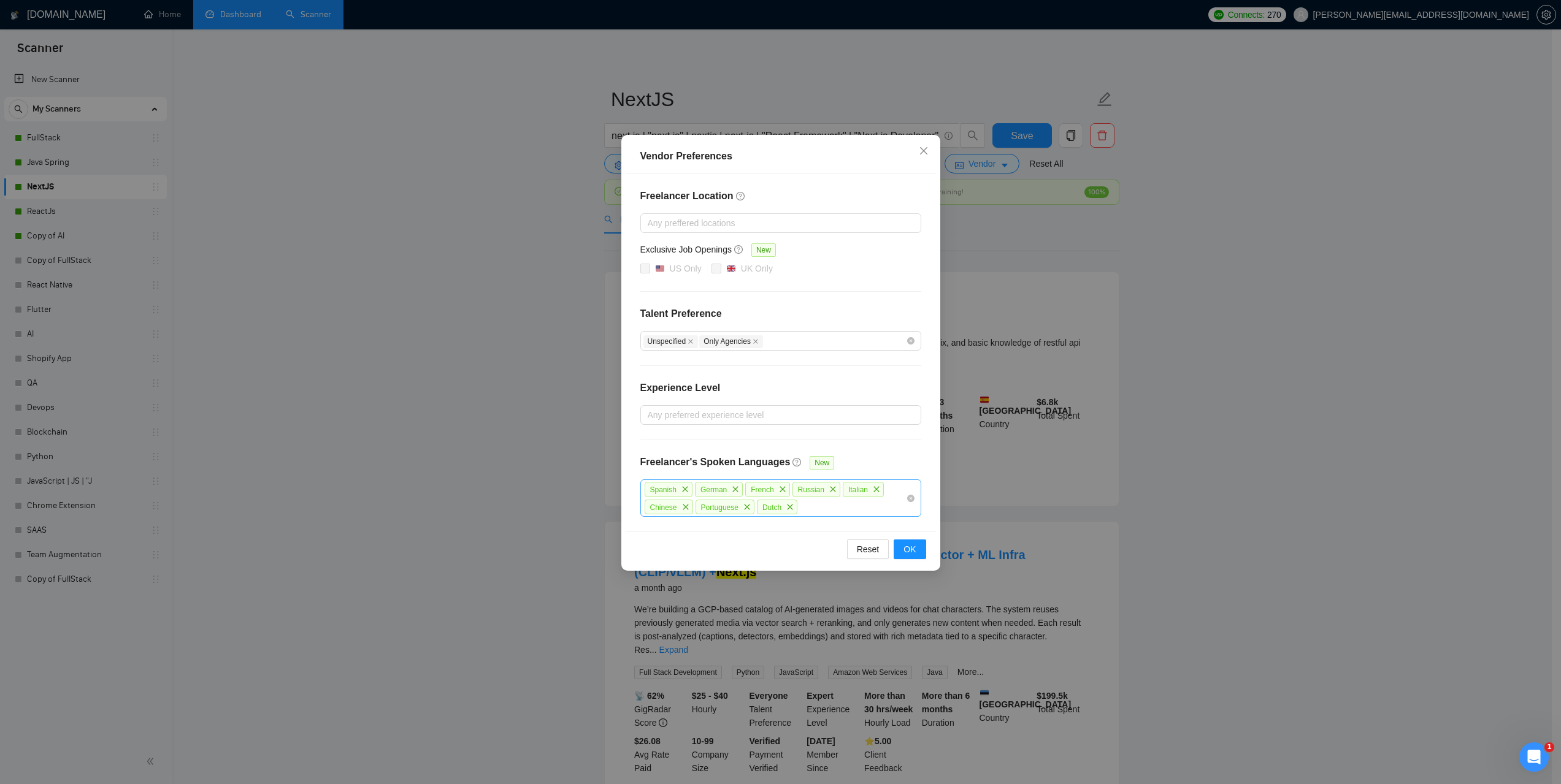
click at [912, 502] on div "Spanish German French Russian Italian Chinese Portuguese Dutch" at bounding box center [780, 498] width 281 height 38
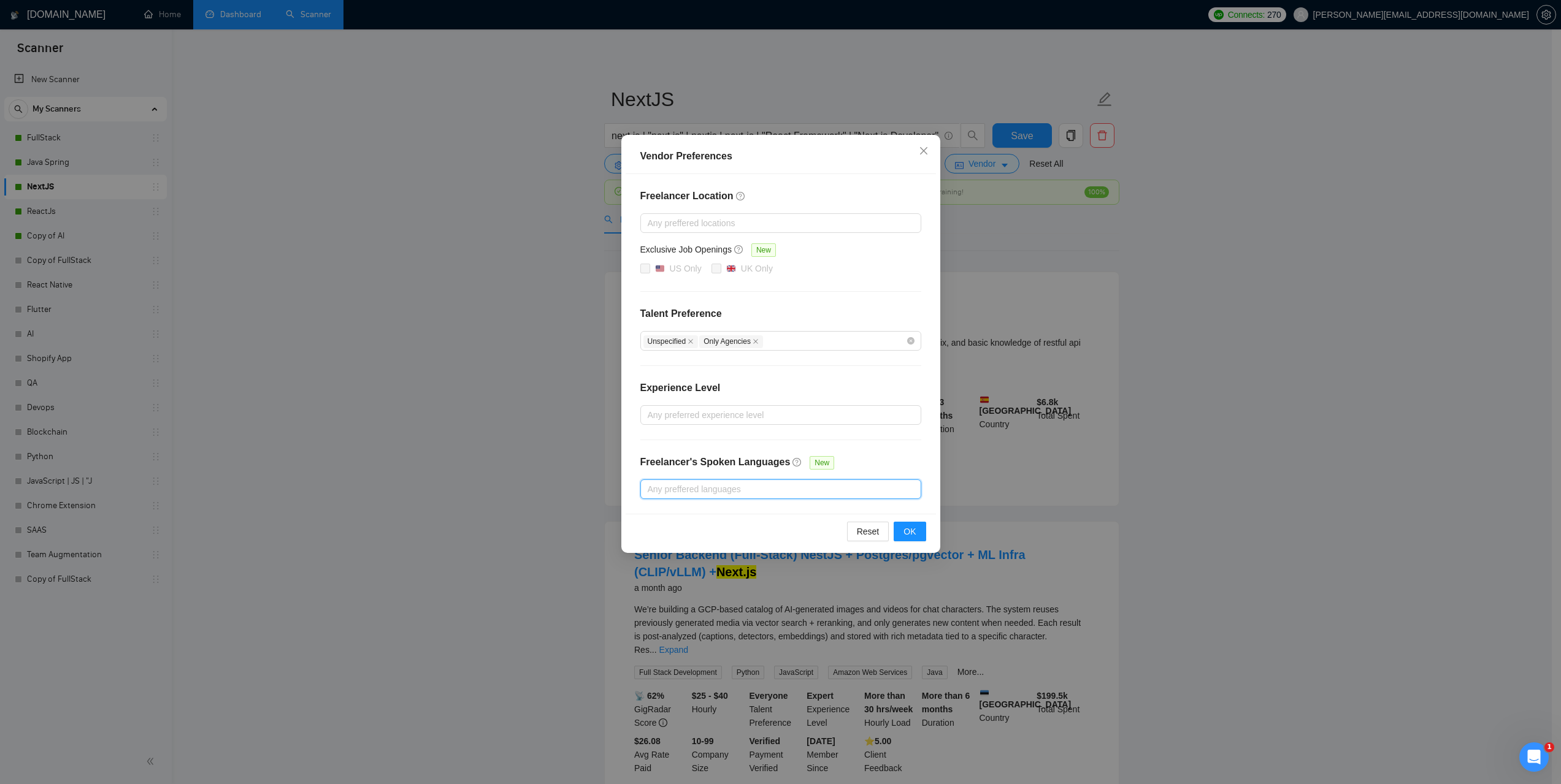
click at [1294, 432] on div "Vendor Preferences Freelancer Location Any preffered locations Exclusive Job Op…" at bounding box center [780, 392] width 1561 height 784
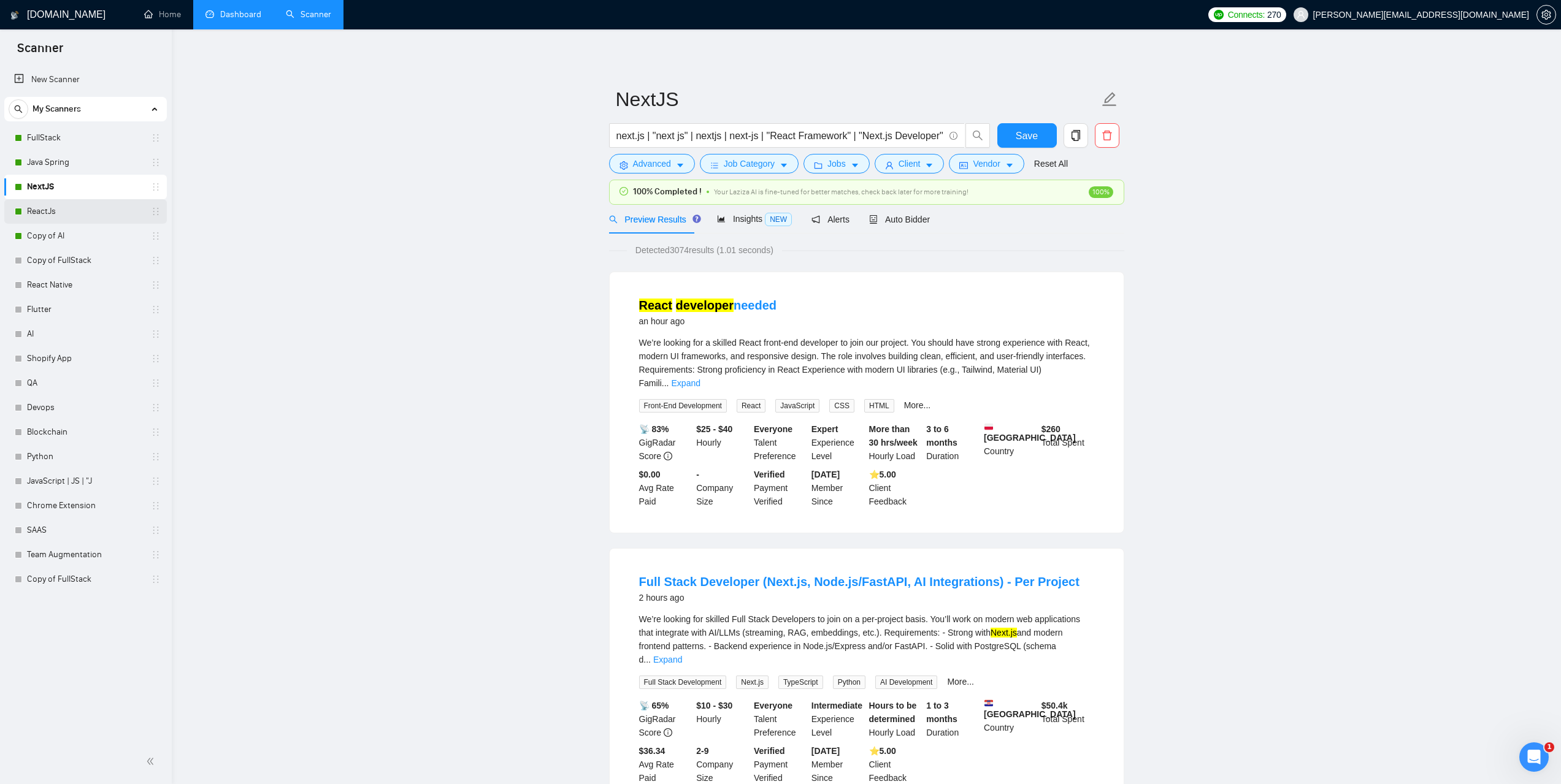
click at [86, 217] on link "ReactJs" at bounding box center [85, 211] width 116 height 24
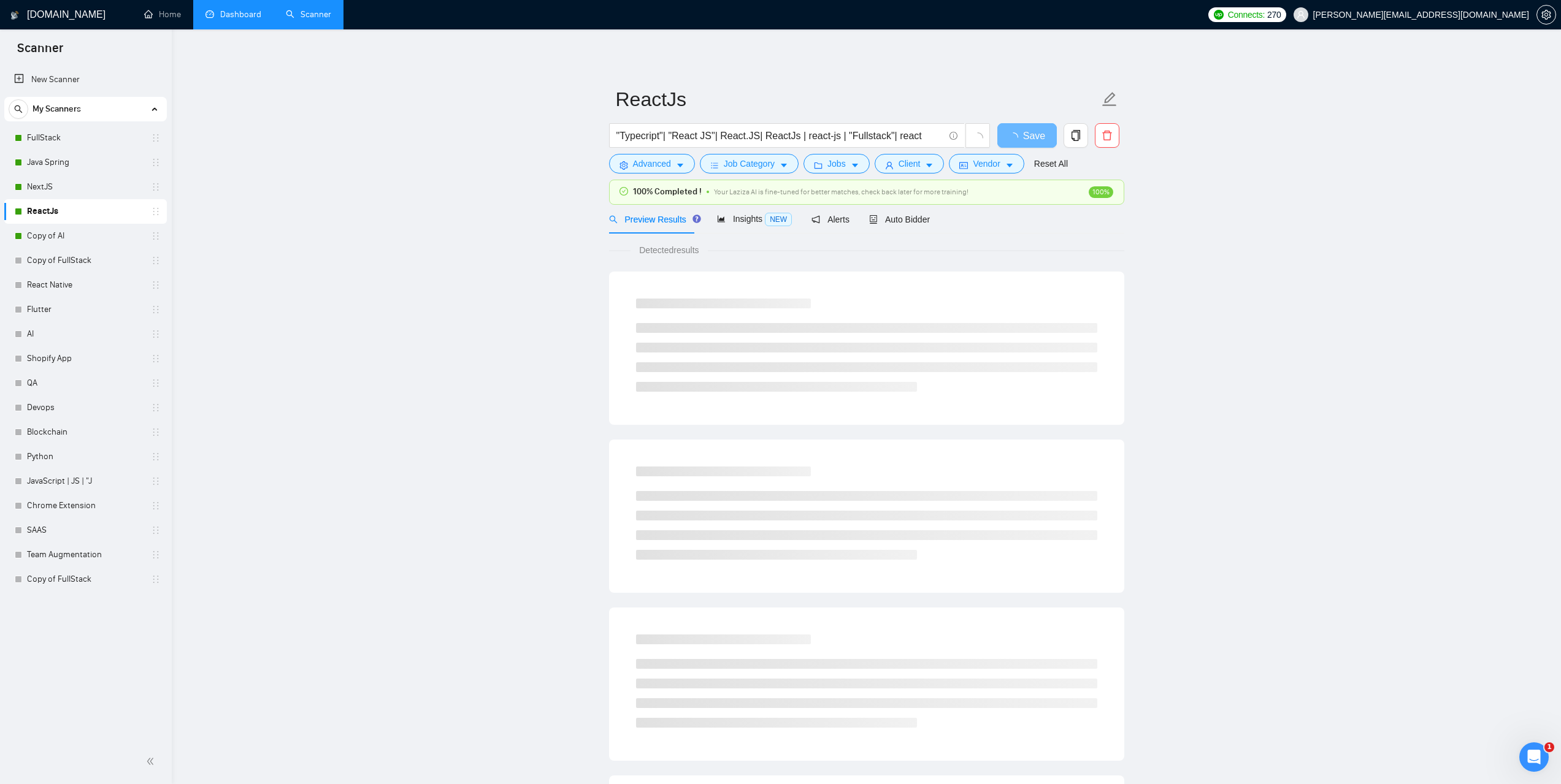
click at [72, 211] on link "ReactJs" at bounding box center [85, 211] width 116 height 24
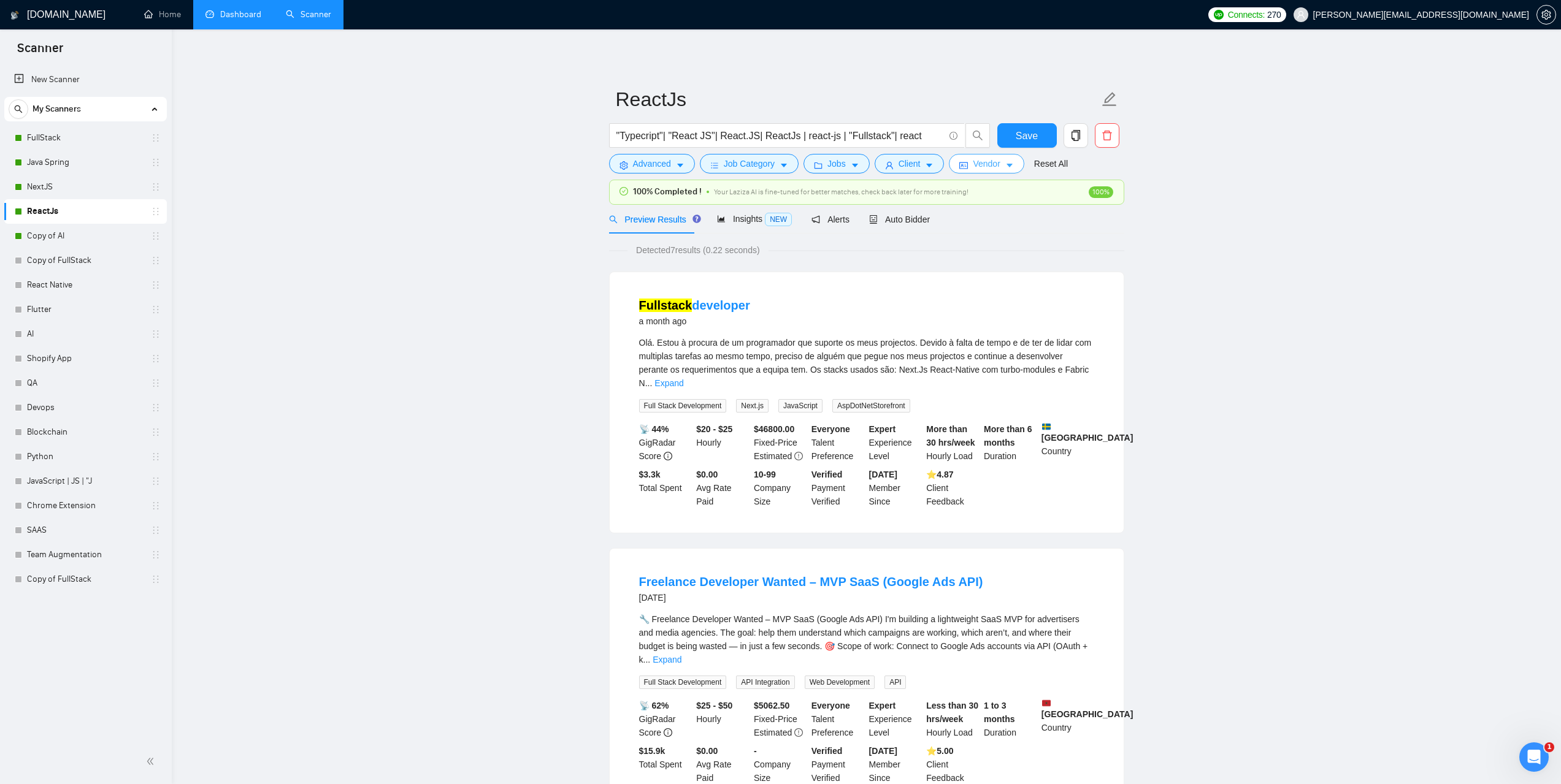
click at [997, 160] on button "Vendor" at bounding box center [986, 163] width 75 height 20
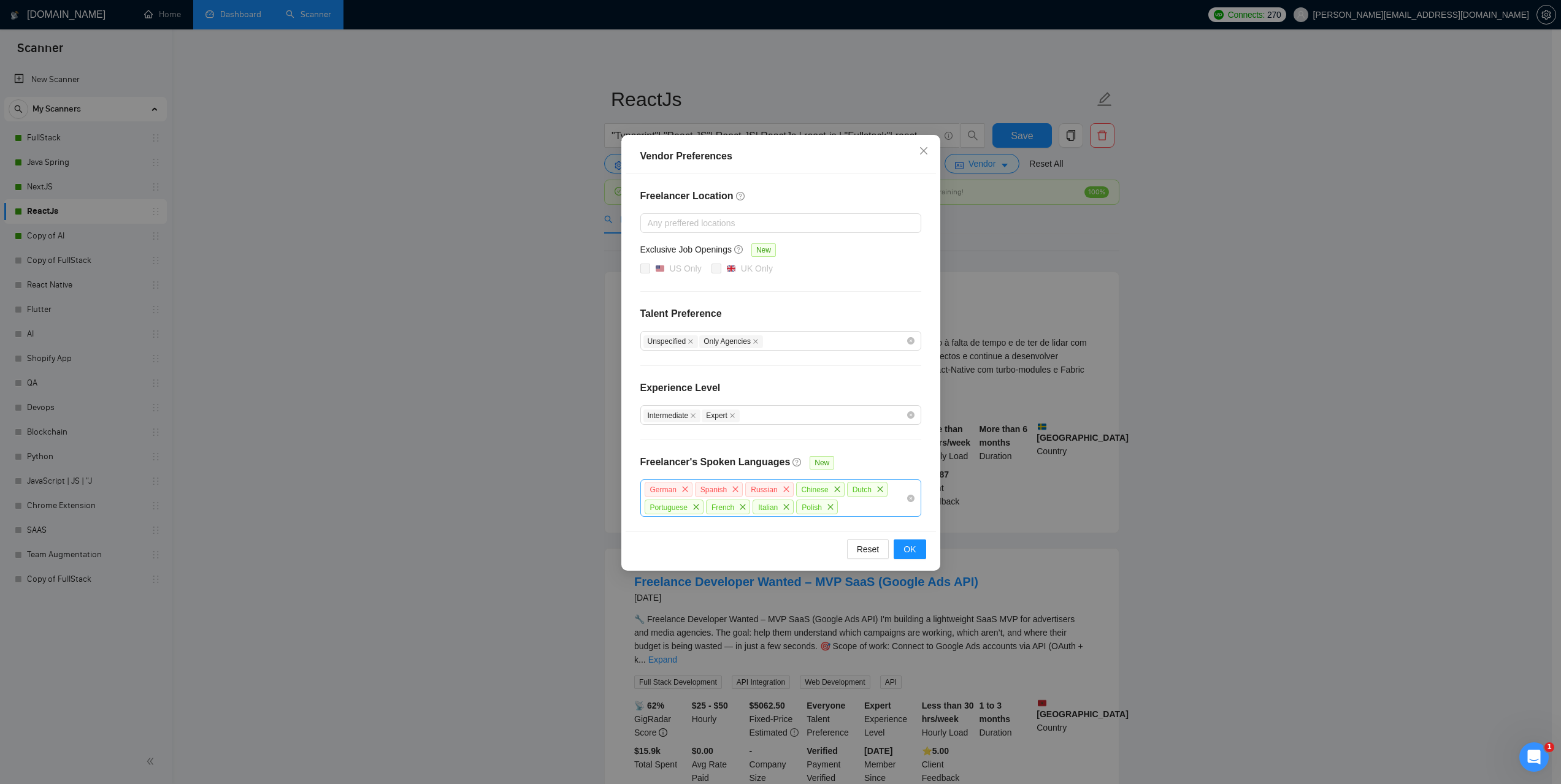
click at [1237, 346] on div "Vendor Preferences Freelancer Location Any preffered locations Exclusive Job Op…" at bounding box center [780, 392] width 1561 height 784
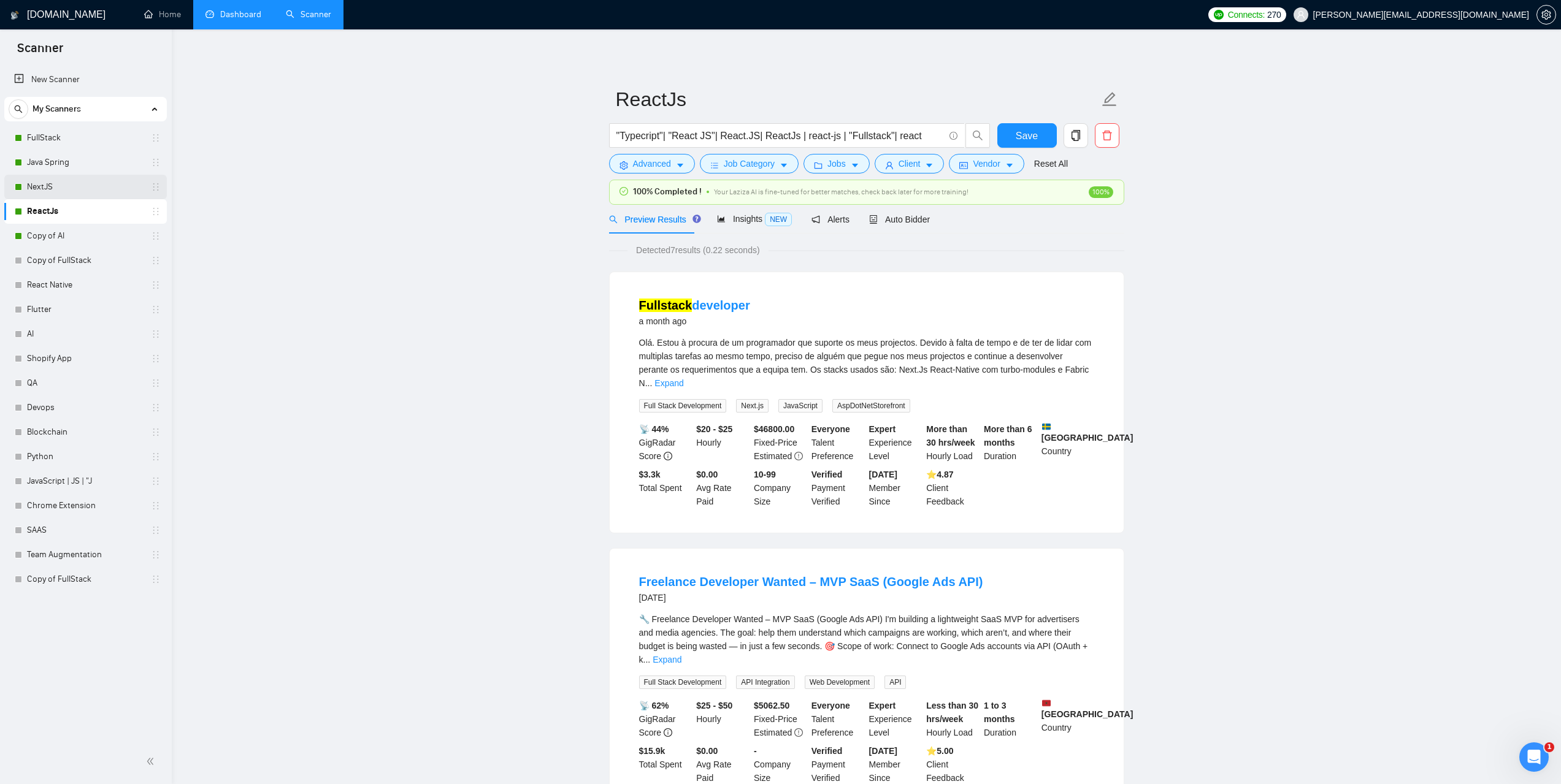
click at [61, 182] on link "NextJS" at bounding box center [85, 187] width 116 height 24
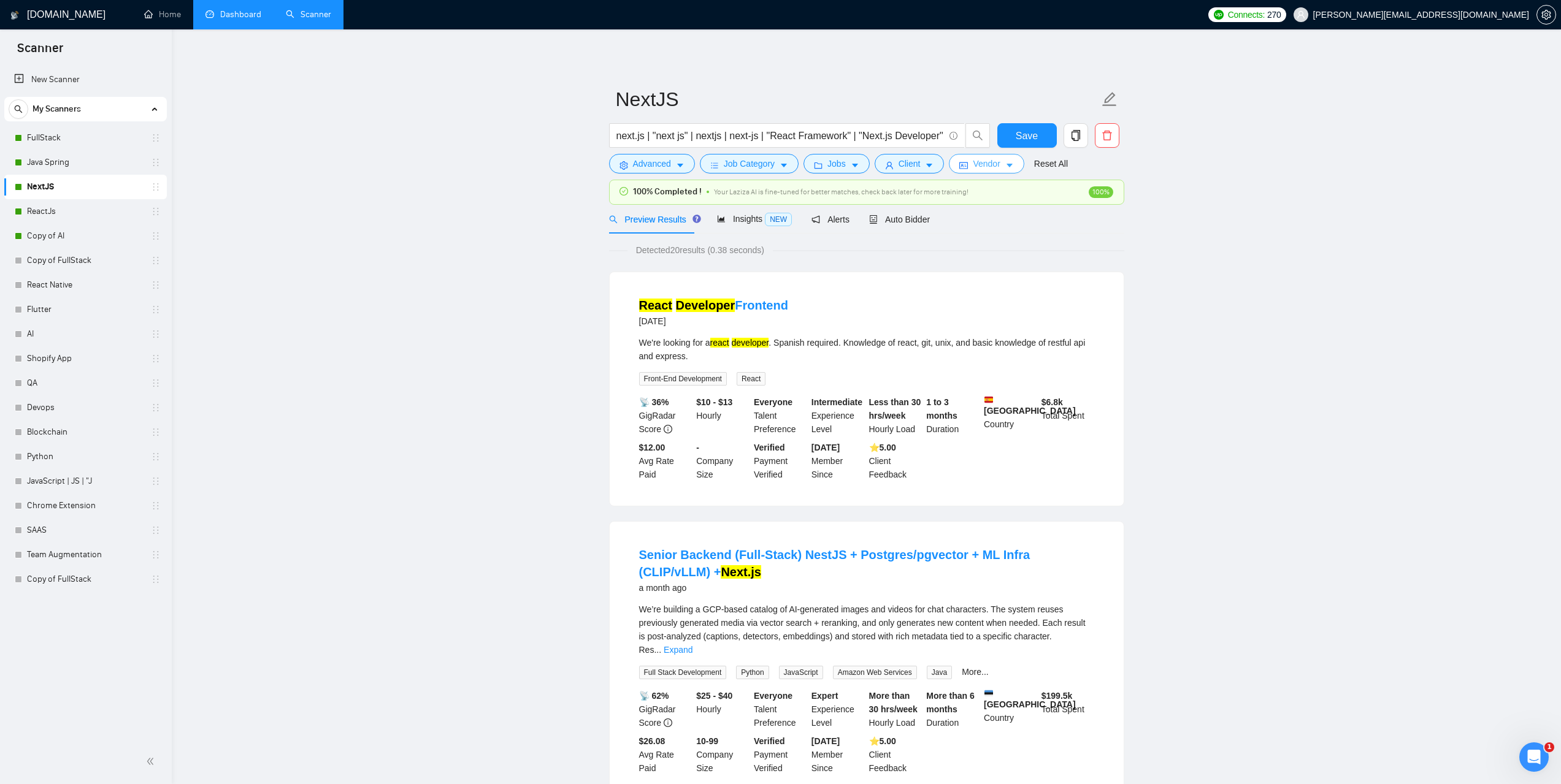
click at [992, 171] on button "Vendor" at bounding box center [986, 163] width 75 height 20
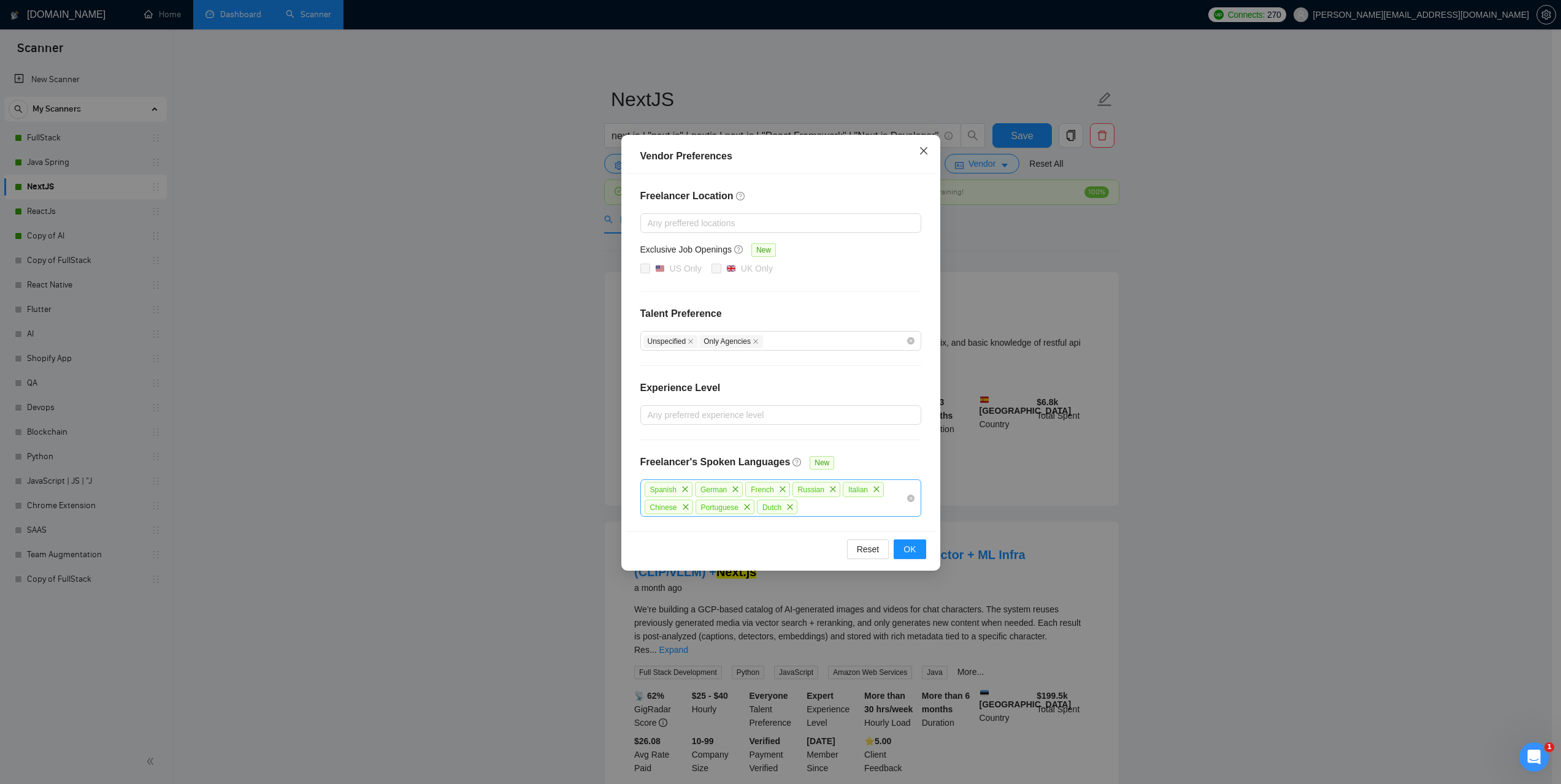
click at [920, 150] on icon "close" at bounding box center [923, 150] width 10 height 10
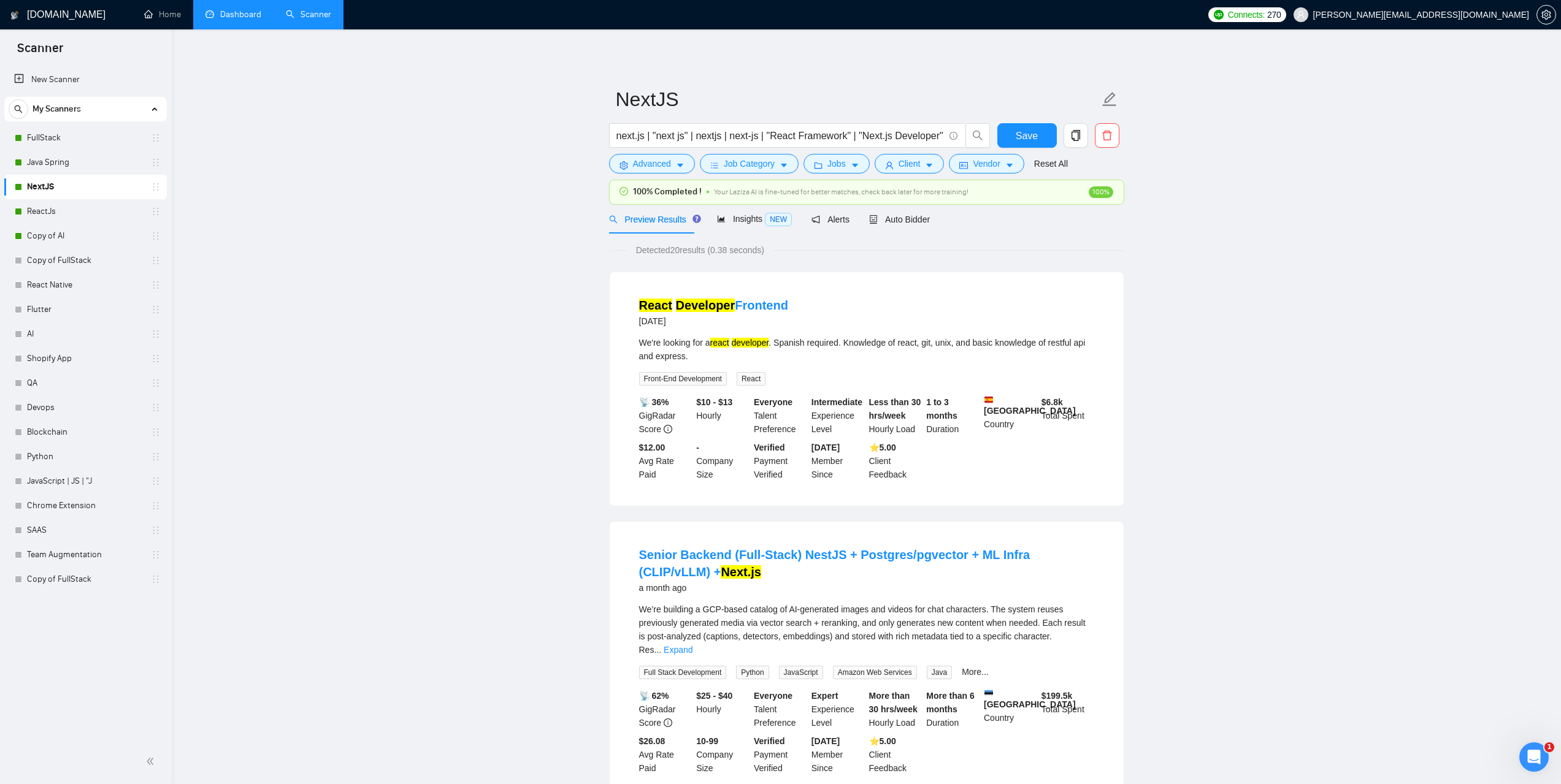
click at [246, 20] on link "Dashboard" at bounding box center [233, 15] width 56 height 10
